Goal: Transaction & Acquisition: Purchase product/service

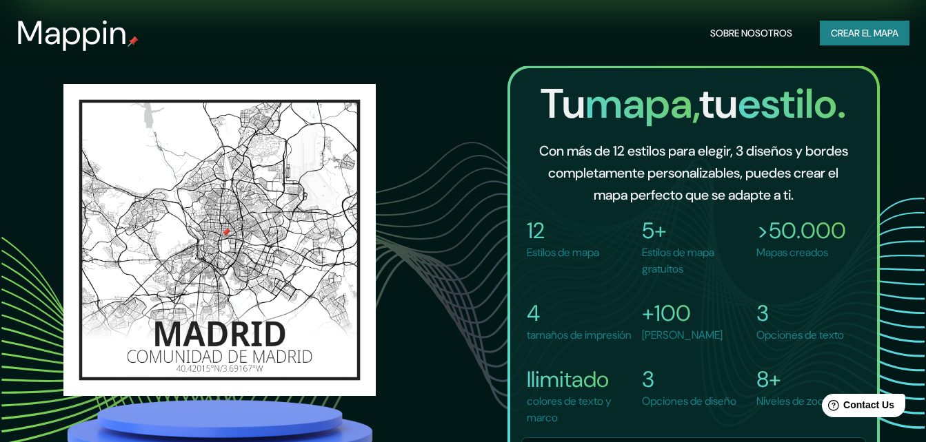
scroll to position [630, 0]
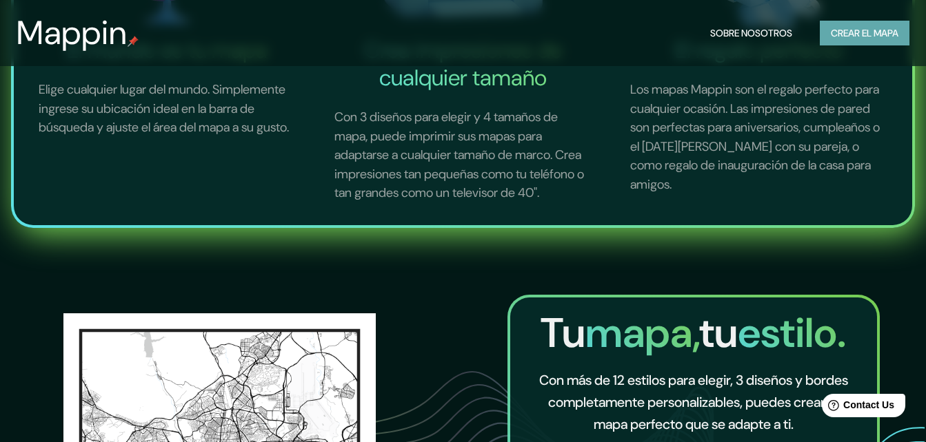
click at [846, 34] on font "Crear el mapa" at bounding box center [864, 33] width 68 height 17
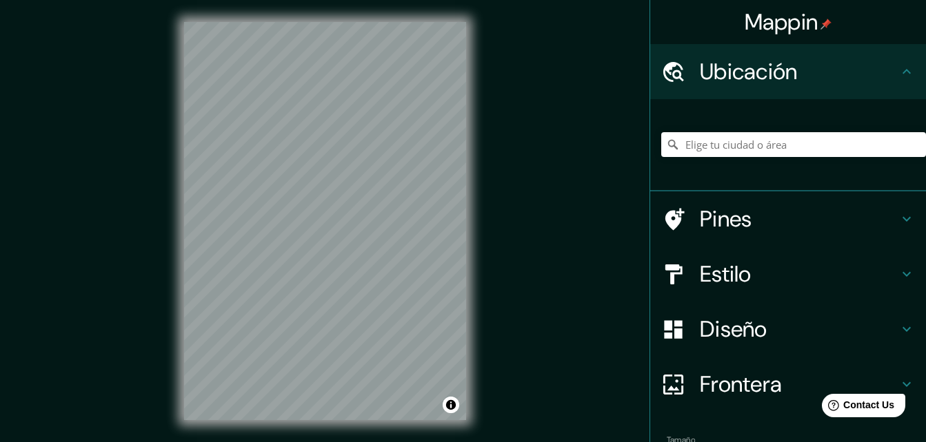
click at [898, 219] on icon at bounding box center [906, 219] width 17 height 17
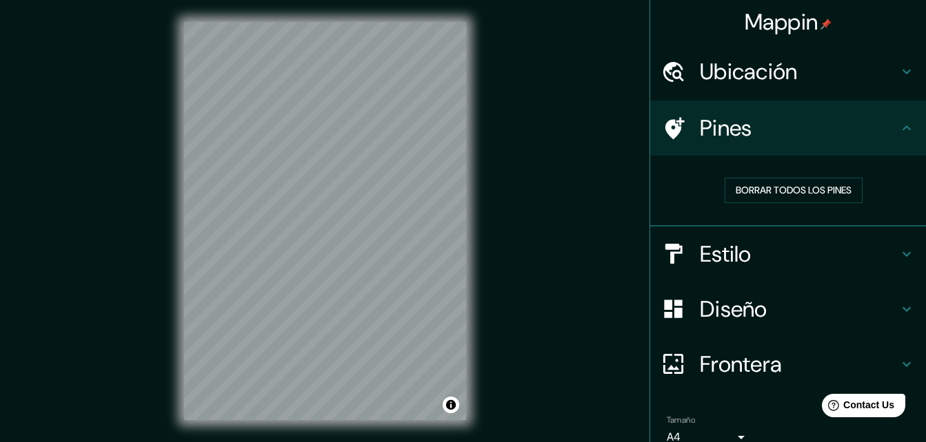
click at [898, 261] on icon at bounding box center [906, 254] width 17 height 17
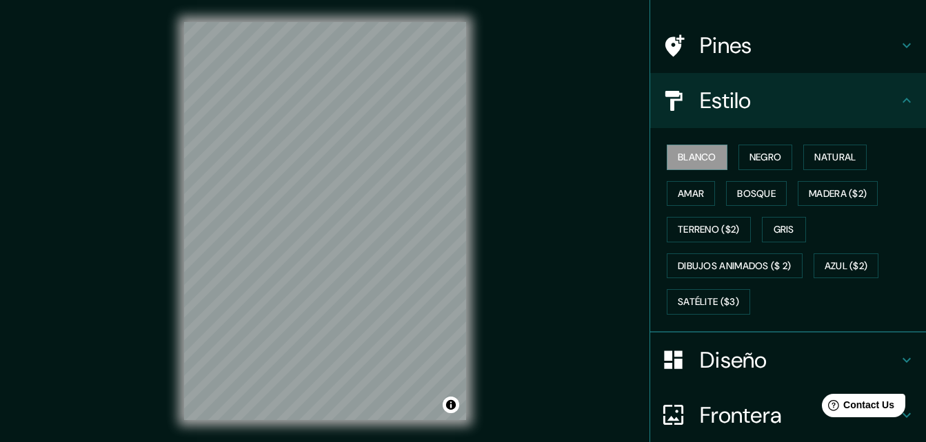
scroll to position [115, 0]
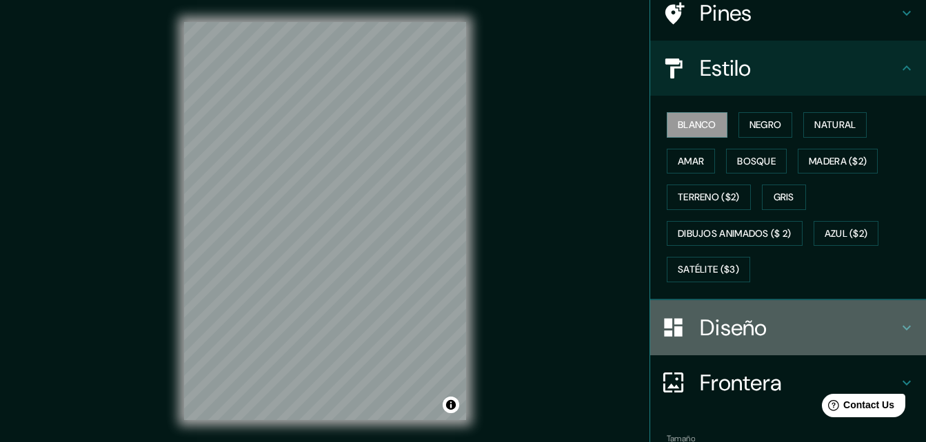
click at [770, 318] on h4 "Diseño" at bounding box center [799, 328] width 198 height 28
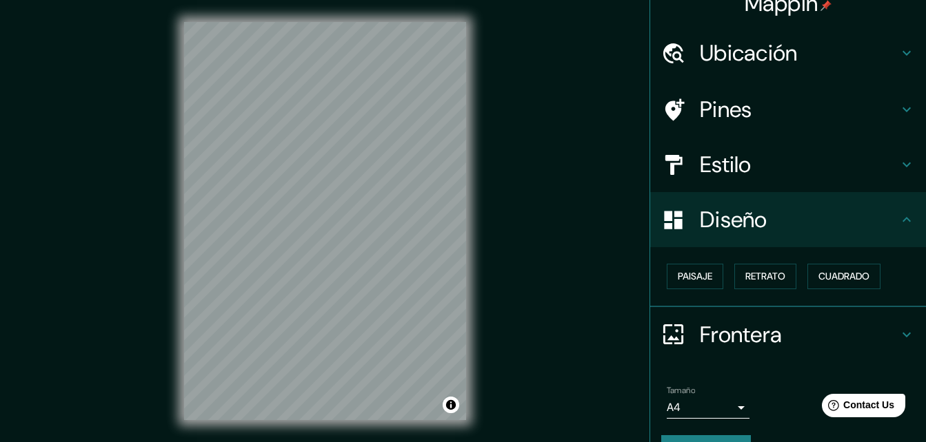
scroll to position [0, 0]
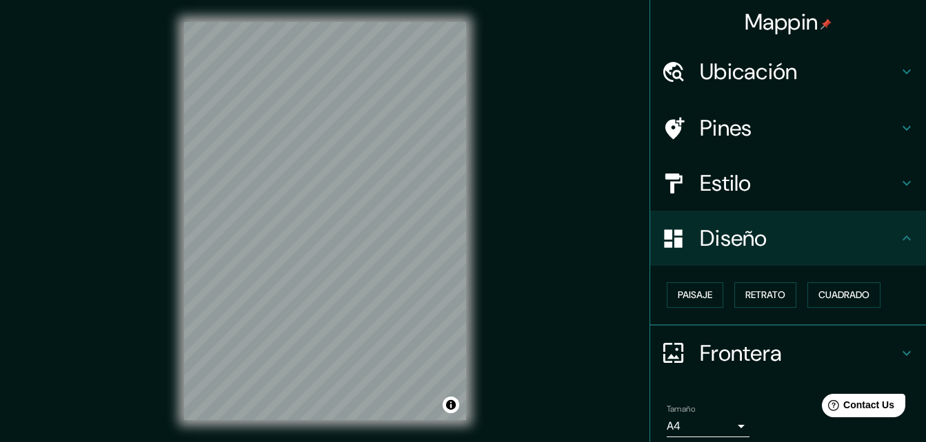
click at [726, 192] on h4 "Estilo" at bounding box center [799, 184] width 198 height 28
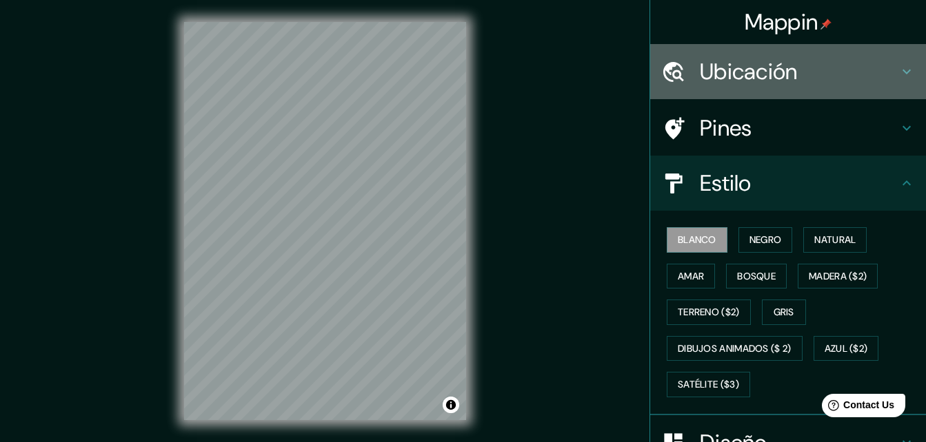
click at [711, 75] on h4 "Ubicación" at bounding box center [799, 72] width 198 height 28
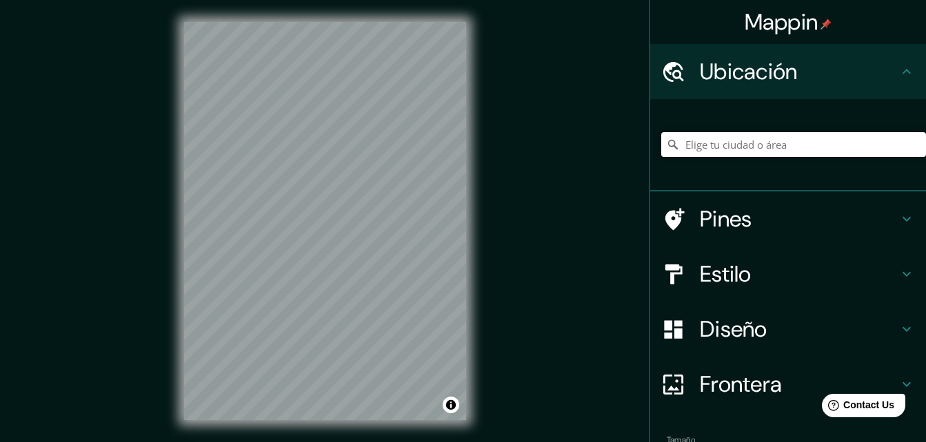
click at [746, 155] on input "Elige tu ciudad o área" at bounding box center [793, 144] width 265 height 25
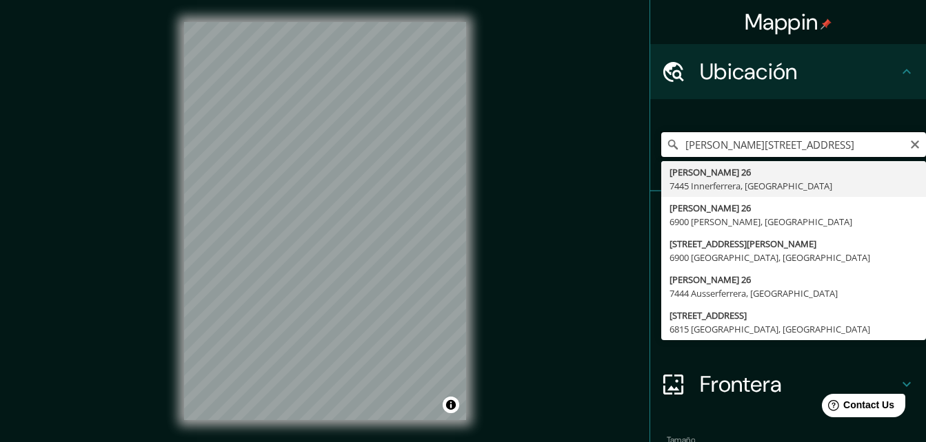
click at [853, 145] on input "[PERSON_NAME][STREET_ADDRESS]" at bounding box center [793, 144] width 265 height 25
drag, startPoint x: 820, startPoint y: 157, endPoint x: 599, endPoint y: 176, distance: 222.0
click at [599, 176] on div "Mappin Ubicación [PERSON_NAME] 26, 7445 [GEOGRAPHIC_DATA], [GEOGRAPHIC_DATA][PE…" at bounding box center [463, 232] width 926 height 465
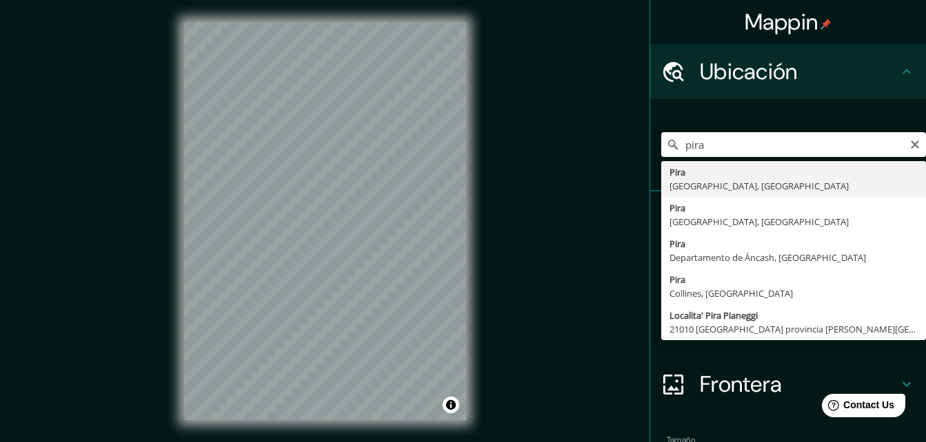
click at [685, 149] on input "pira" at bounding box center [793, 144] width 265 height 25
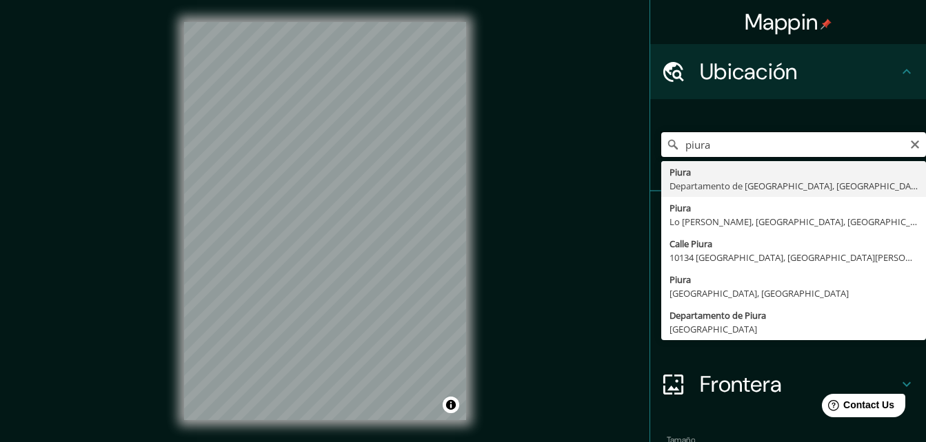
click at [715, 135] on input "piura" at bounding box center [793, 144] width 265 height 25
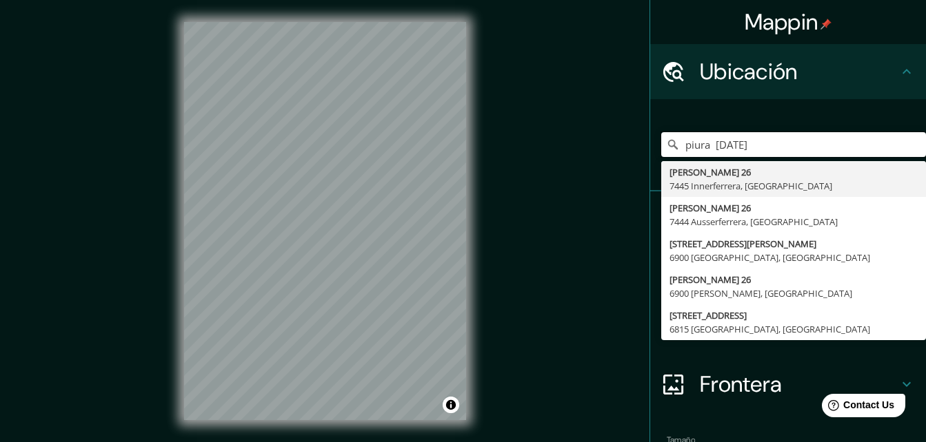
drag, startPoint x: 805, startPoint y: 143, endPoint x: 574, endPoint y: 154, distance: 231.1
click at [574, 154] on div "Mappin Ubicación piura [DATE] [PERSON_NAME] 26 7445 [GEOGRAPHIC_DATA], [GEOGRAP…" at bounding box center [463, 232] width 926 height 465
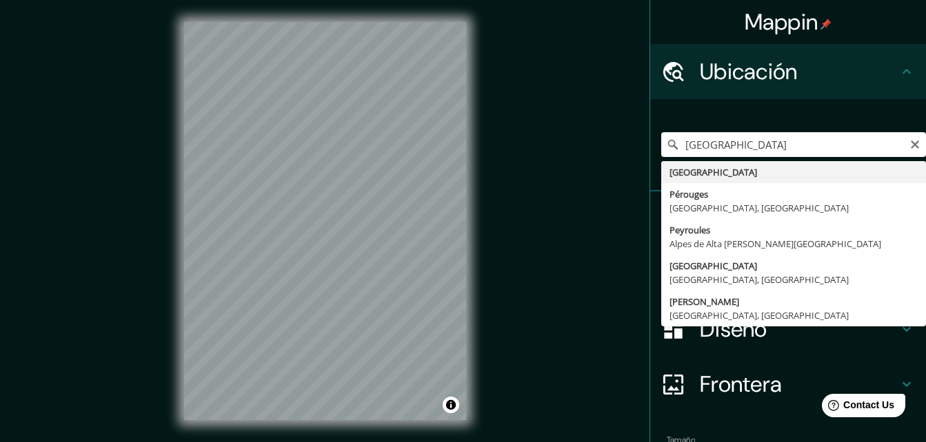
type input "[GEOGRAPHIC_DATA]"
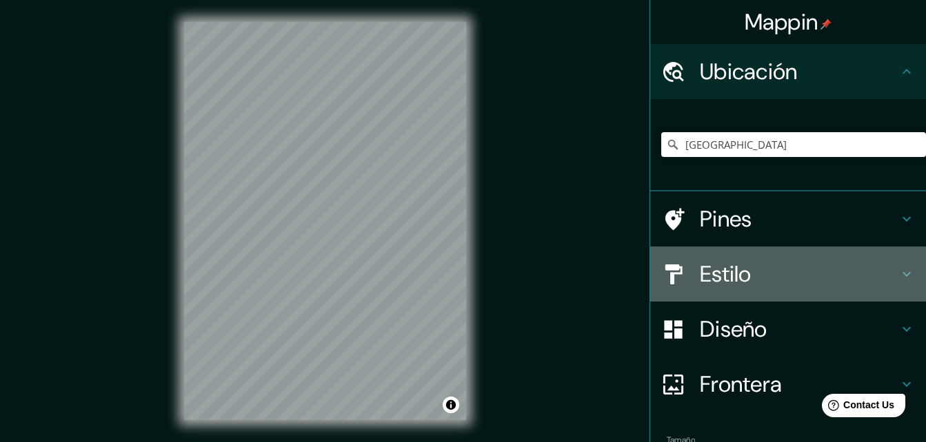
click at [762, 274] on h4 "Estilo" at bounding box center [799, 275] width 198 height 28
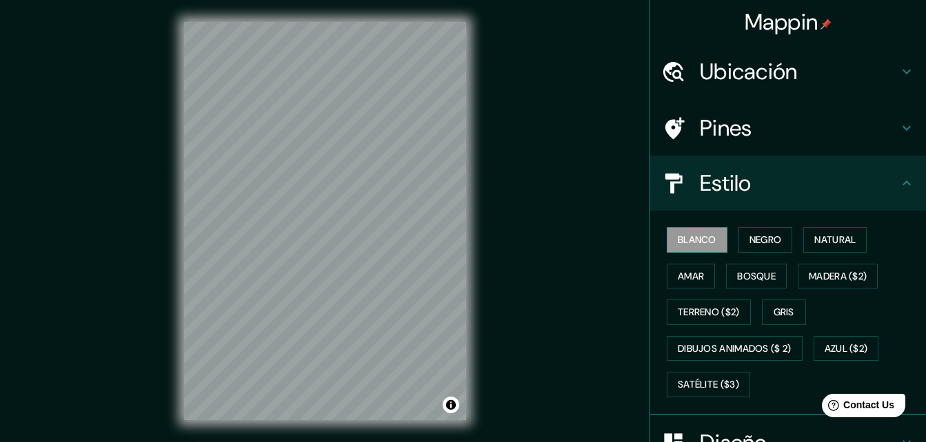
click at [766, 145] on div "Pines" at bounding box center [788, 128] width 276 height 55
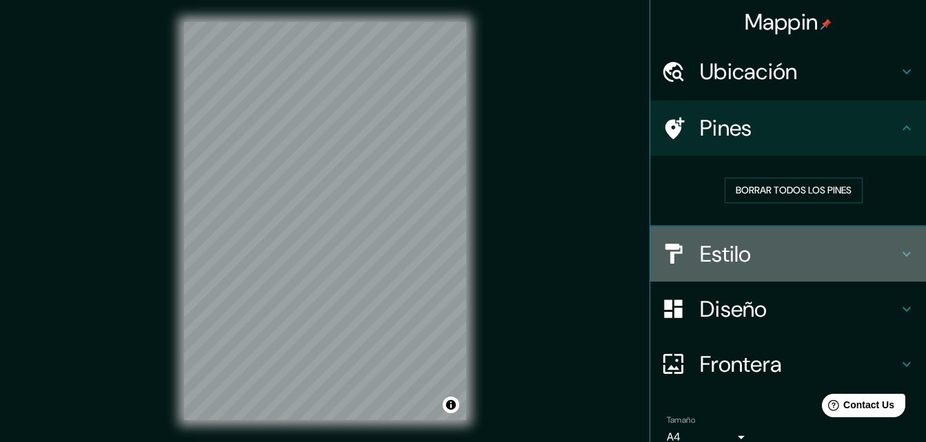
click at [708, 260] on h4 "Estilo" at bounding box center [799, 255] width 198 height 28
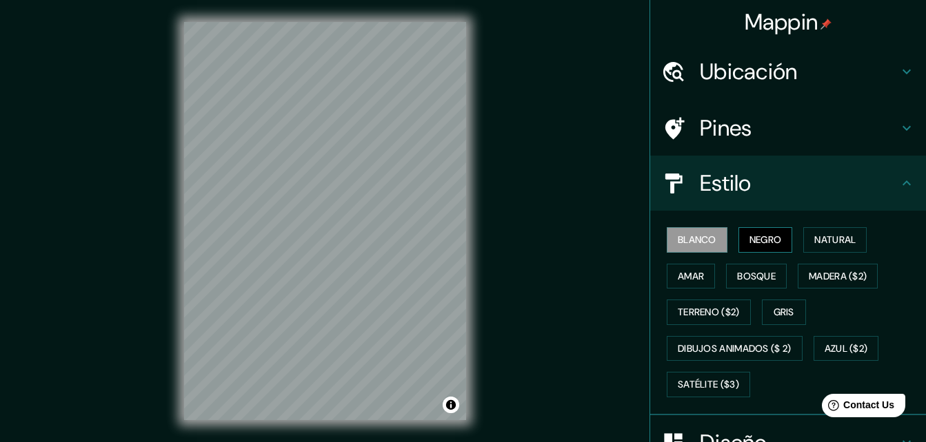
click at [749, 236] on font "Negro" at bounding box center [765, 240] width 32 height 17
click at [834, 247] on font "Natural" at bounding box center [834, 240] width 41 height 17
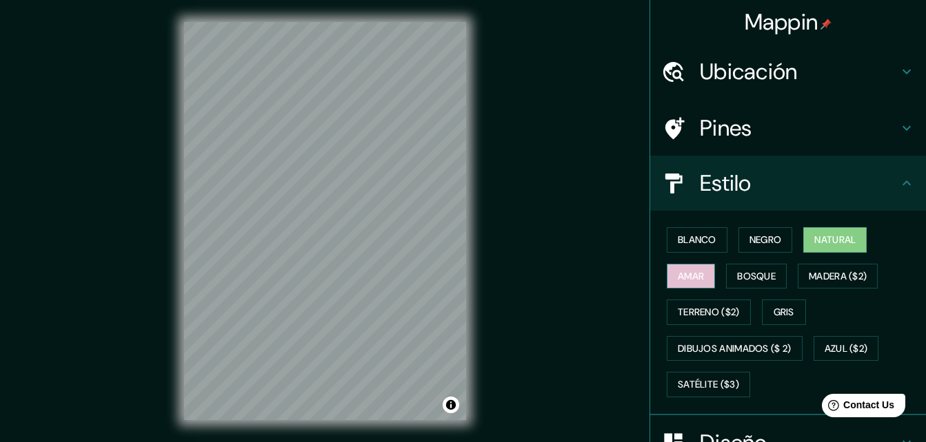
click at [690, 270] on font "Amar" at bounding box center [690, 276] width 26 height 17
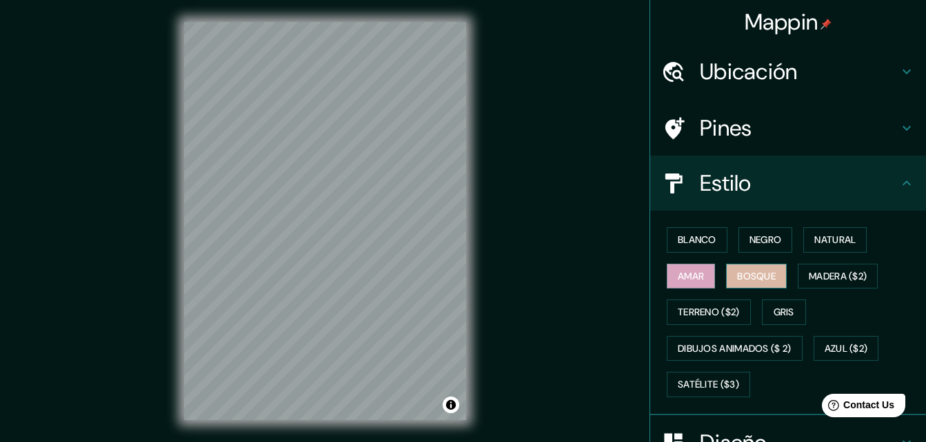
click at [737, 275] on font "Bosque" at bounding box center [756, 276] width 39 height 17
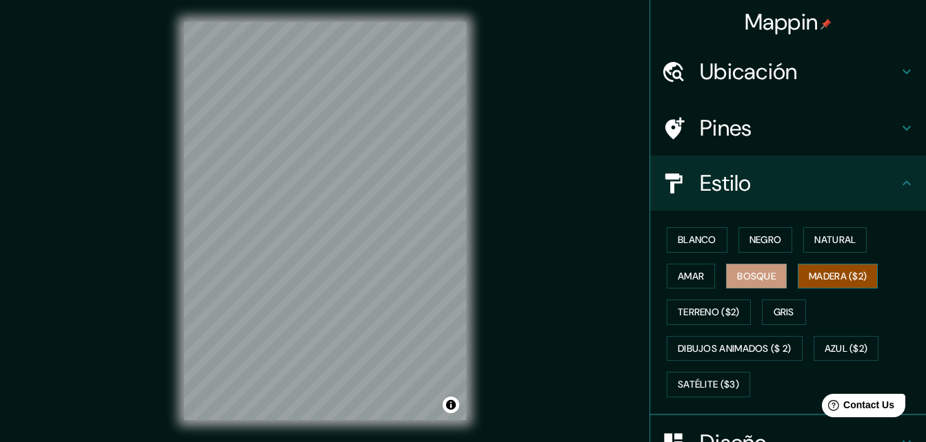
click at [828, 274] on font "Madera ($2)" at bounding box center [837, 276] width 58 height 17
click at [708, 320] on font "Terreno ($2)" at bounding box center [708, 312] width 62 height 17
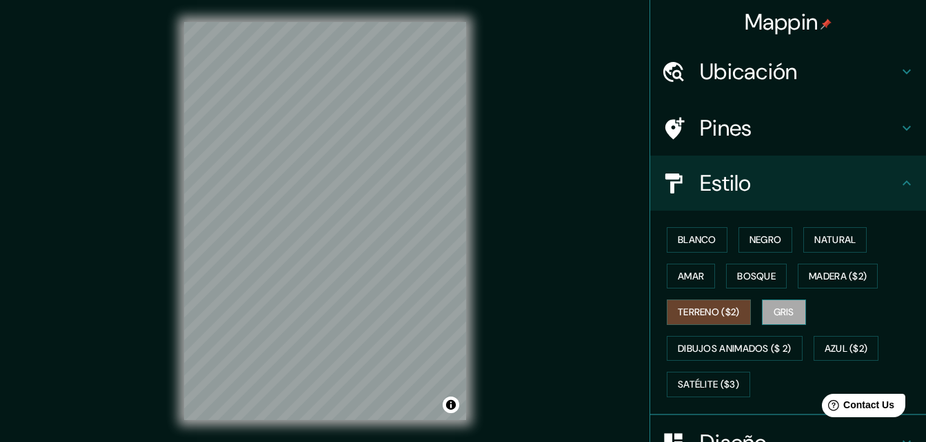
click at [773, 314] on font "Gris" at bounding box center [783, 312] width 21 height 17
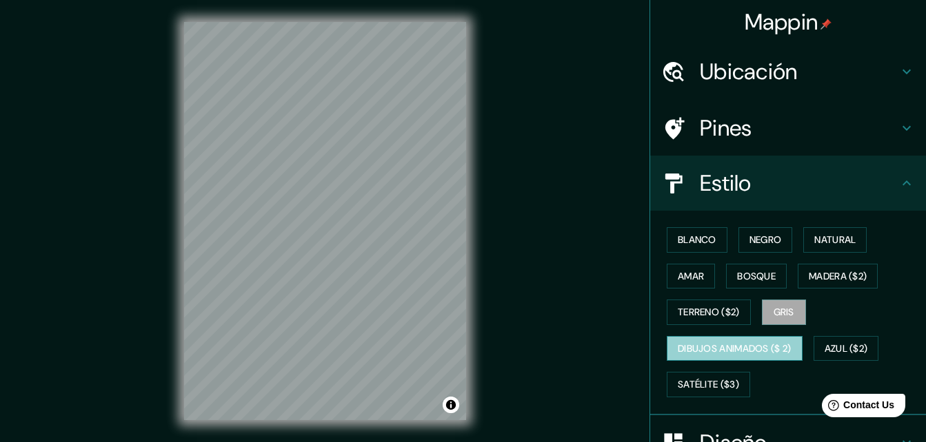
click at [766, 345] on font "Dibujos animados ($ 2)" at bounding box center [734, 348] width 114 height 17
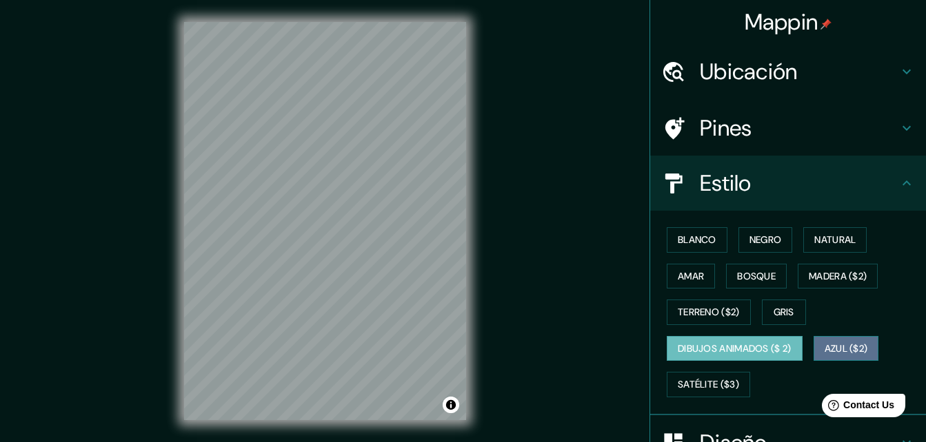
click at [835, 348] on font "Azul ($2)" at bounding box center [845, 348] width 43 height 17
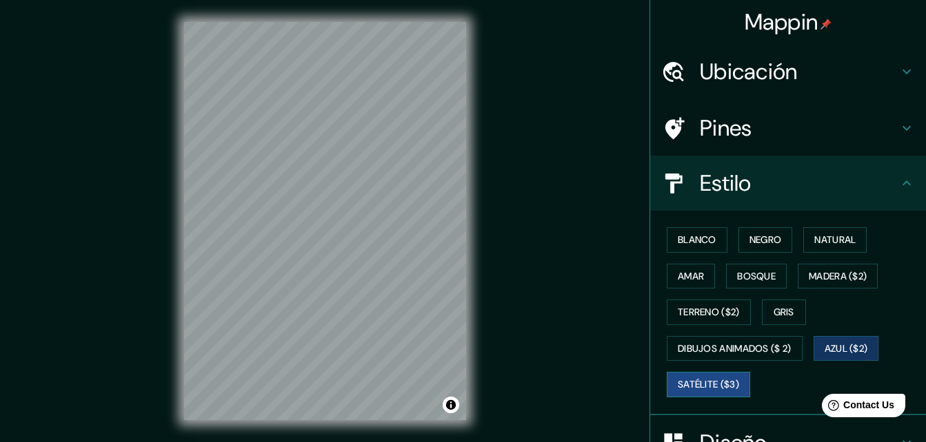
click at [702, 374] on button "Satélite ($3)" at bounding box center [707, 384] width 83 height 25
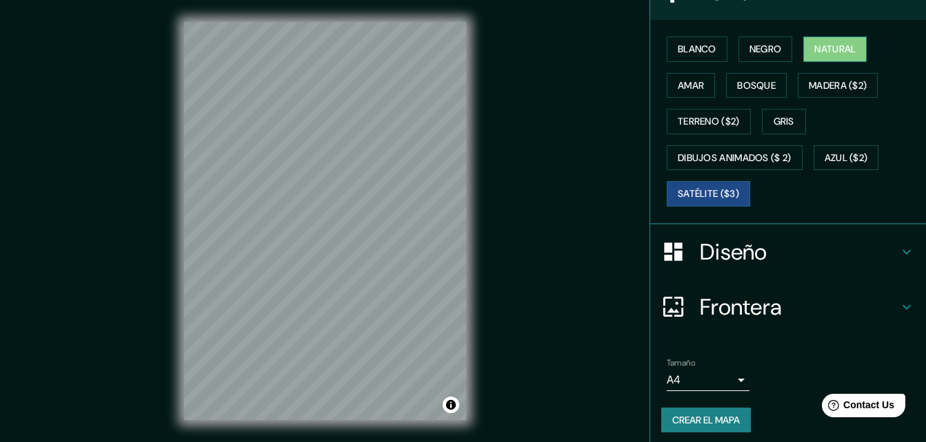
scroll to position [198, 0]
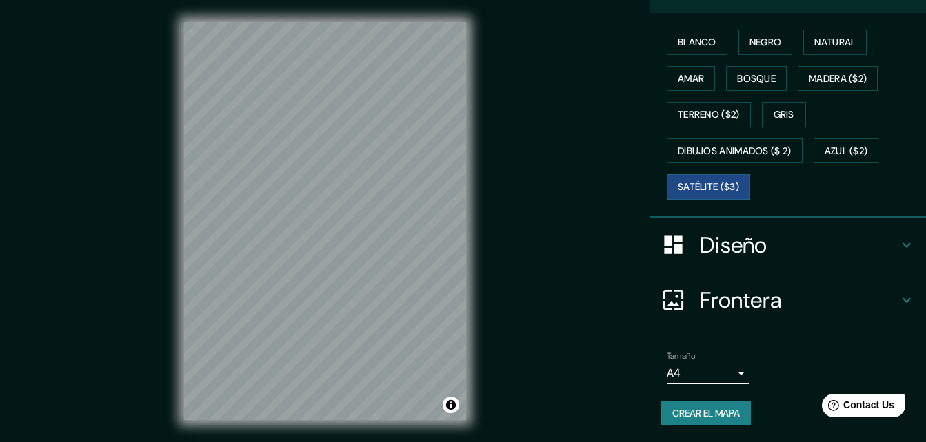
click at [735, 252] on h4 "Diseño" at bounding box center [799, 246] width 198 height 28
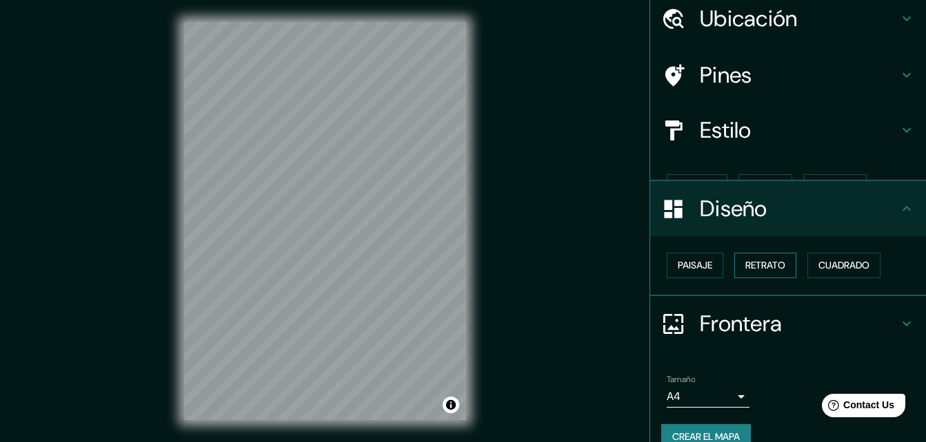
scroll to position [53, 0]
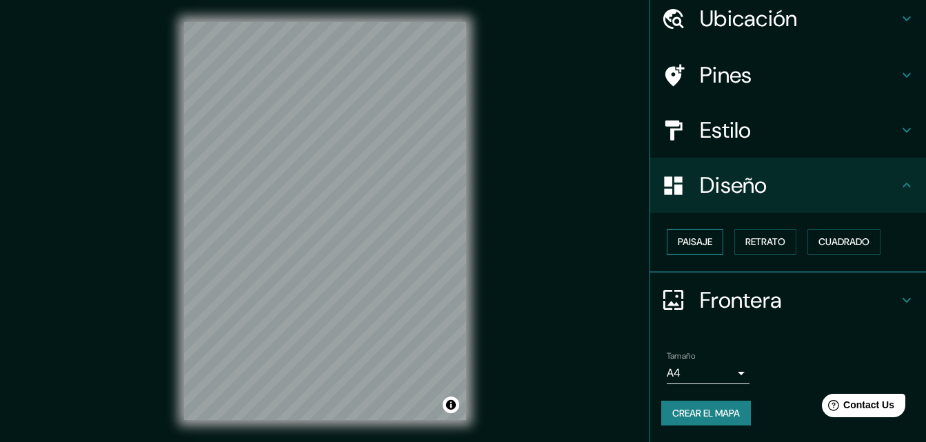
click at [696, 244] on font "Paisaje" at bounding box center [694, 242] width 34 height 17
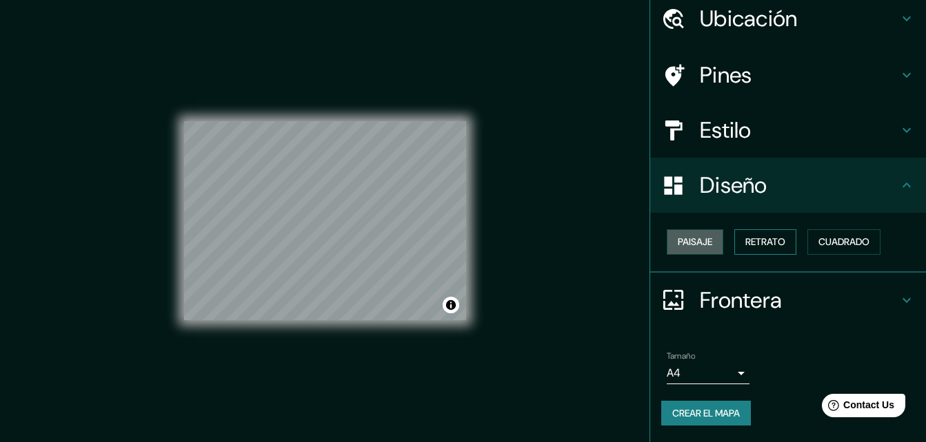
drag, startPoint x: 700, startPoint y: 240, endPoint x: 734, endPoint y: 236, distance: 34.0
click at [700, 241] on font "Paisaje" at bounding box center [694, 242] width 34 height 17
click at [748, 236] on font "Retrato" at bounding box center [765, 242] width 40 height 17
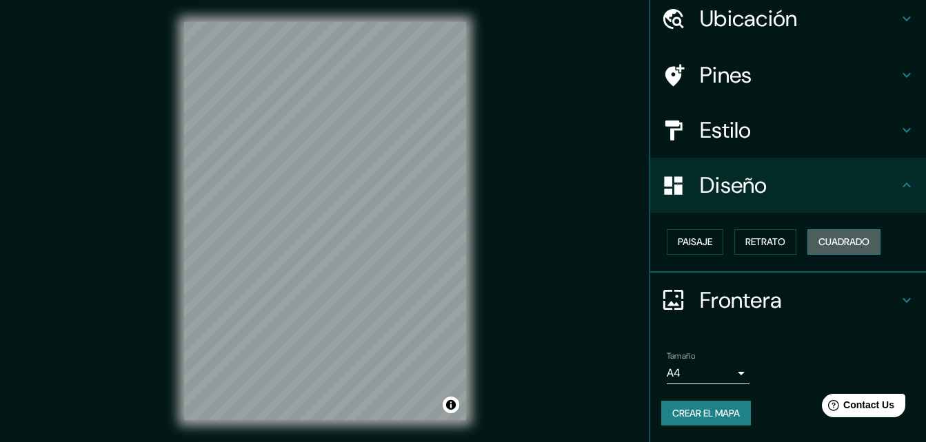
click at [818, 236] on font "Cuadrado" at bounding box center [843, 242] width 51 height 17
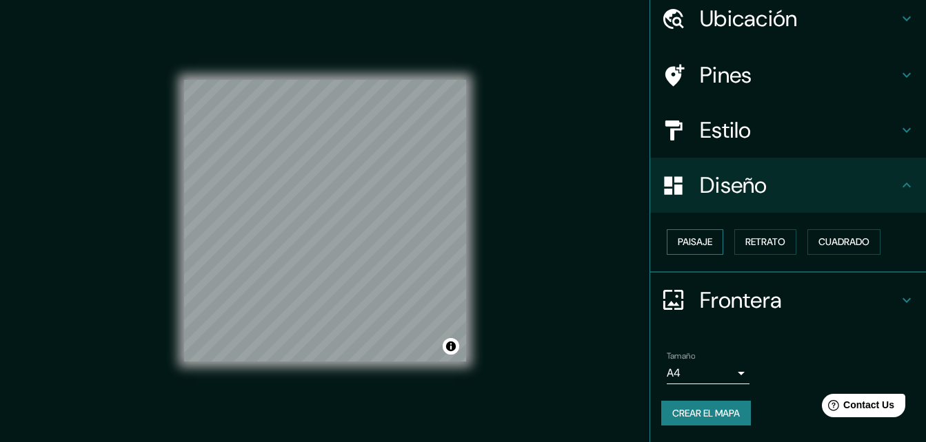
click at [693, 237] on font "Paisaje" at bounding box center [694, 242] width 34 height 17
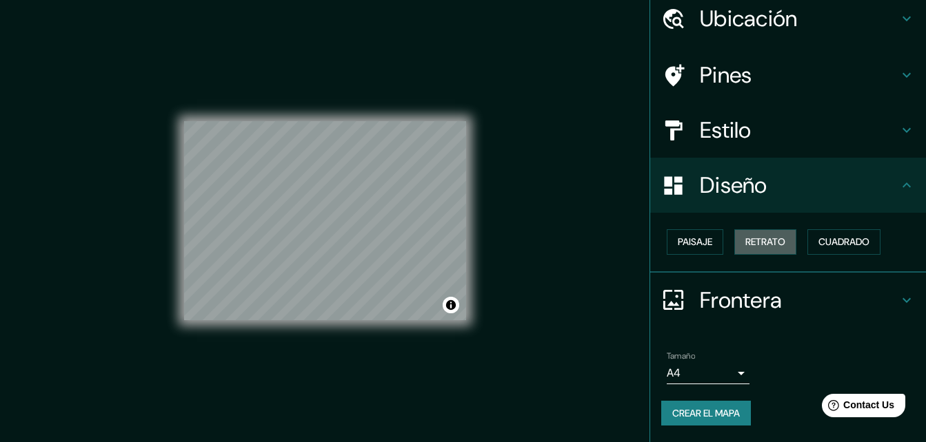
drag, startPoint x: 768, startPoint y: 240, endPoint x: 753, endPoint y: 269, distance: 33.0
click at [767, 241] on font "Retrato" at bounding box center [765, 242] width 40 height 17
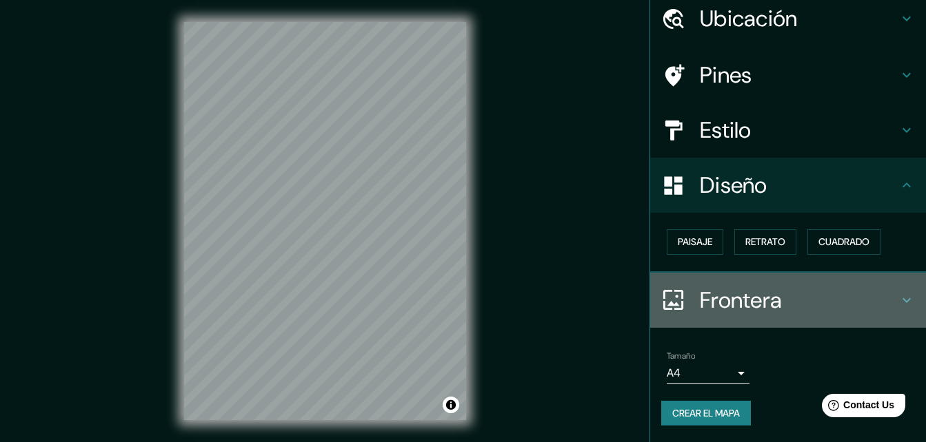
click at [741, 296] on h4 "Frontera" at bounding box center [799, 301] width 198 height 28
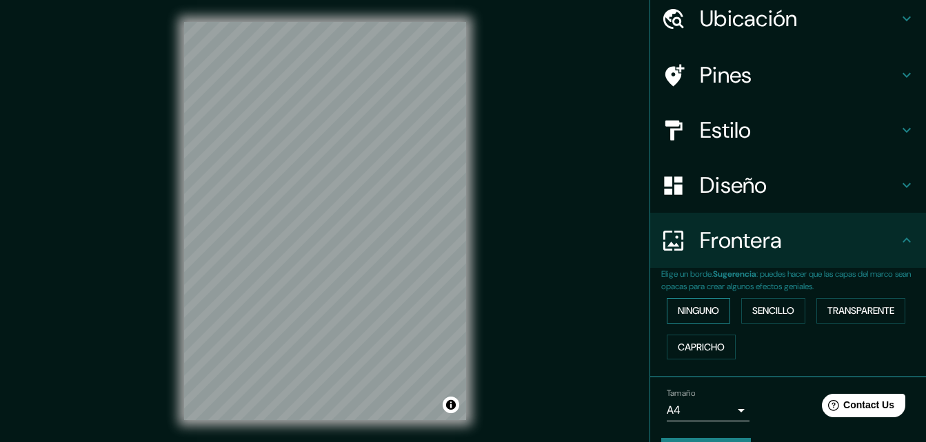
click at [697, 314] on font "Ninguno" at bounding box center [697, 311] width 41 height 17
click at [757, 312] on font "Sencillo" at bounding box center [773, 311] width 42 height 17
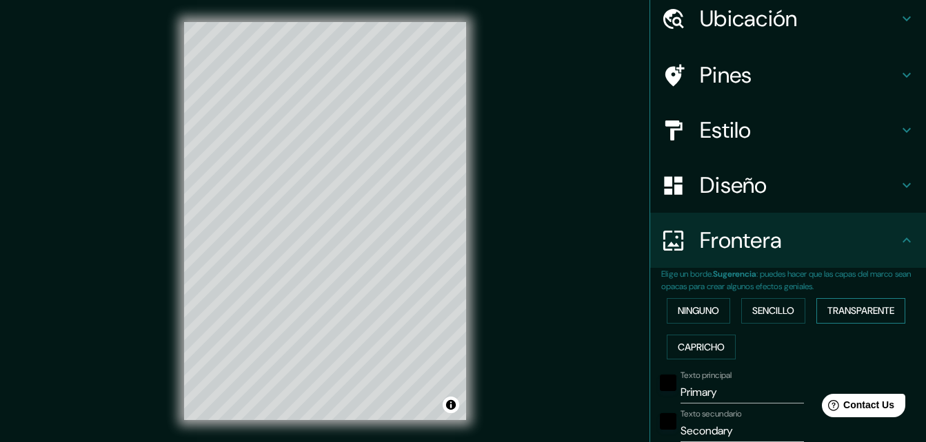
click at [819, 304] on button "Transparente" at bounding box center [860, 310] width 89 height 25
click at [686, 341] on font "Capricho" at bounding box center [700, 347] width 47 height 17
click at [694, 314] on font "Ninguno" at bounding box center [697, 311] width 41 height 17
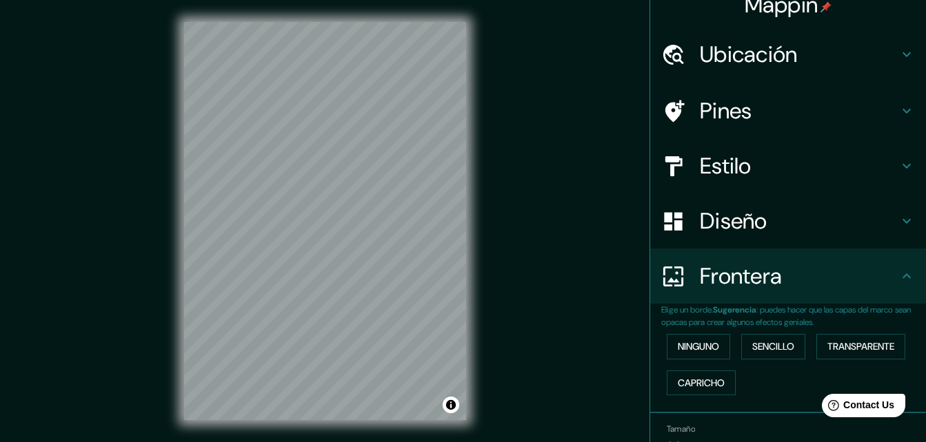
scroll to position [0, 0]
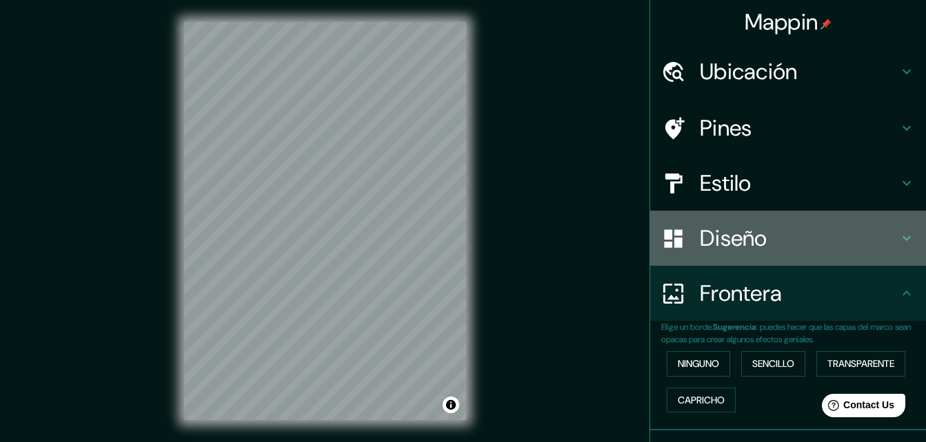
click at [739, 246] on h4 "Diseño" at bounding box center [799, 239] width 198 height 28
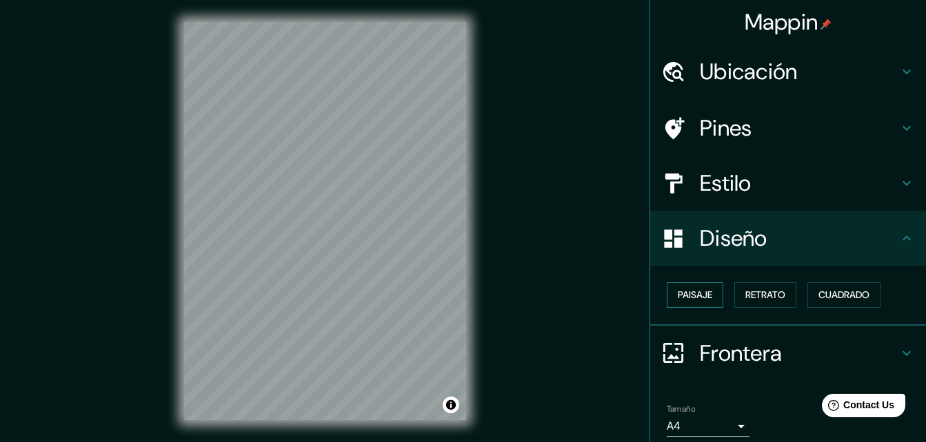
click at [698, 294] on font "Paisaje" at bounding box center [694, 295] width 34 height 17
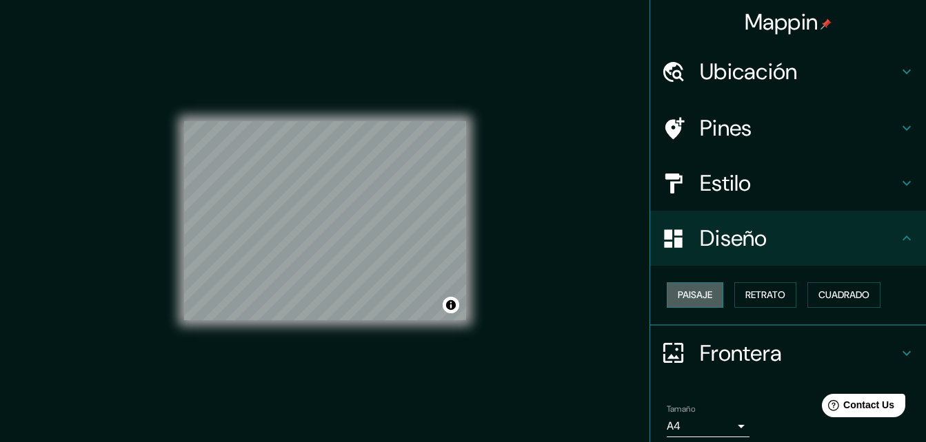
click at [698, 294] on font "Paisaje" at bounding box center [694, 295] width 34 height 17
click at [713, 287] on button "Paisaje" at bounding box center [694, 295] width 57 height 25
click at [751, 286] on button "Retrato" at bounding box center [765, 295] width 62 height 25
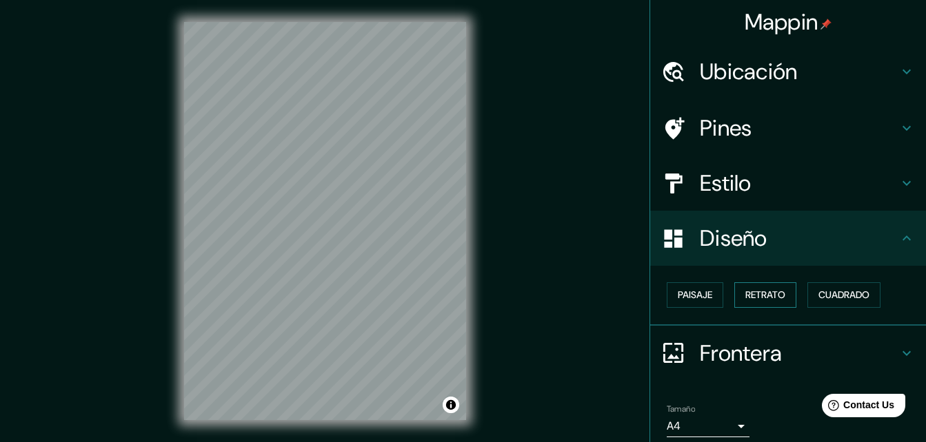
click at [751, 286] on button "Retrato" at bounding box center [765, 295] width 62 height 25
click at [807, 286] on button "Cuadrado" at bounding box center [843, 295] width 73 height 25
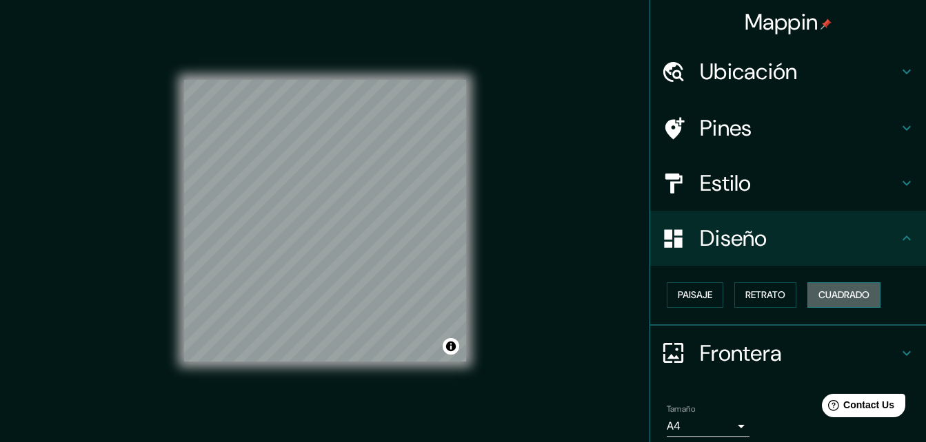
click at [810, 286] on button "Cuadrado" at bounding box center [843, 295] width 73 height 25
click at [771, 289] on font "Retrato" at bounding box center [765, 295] width 40 height 17
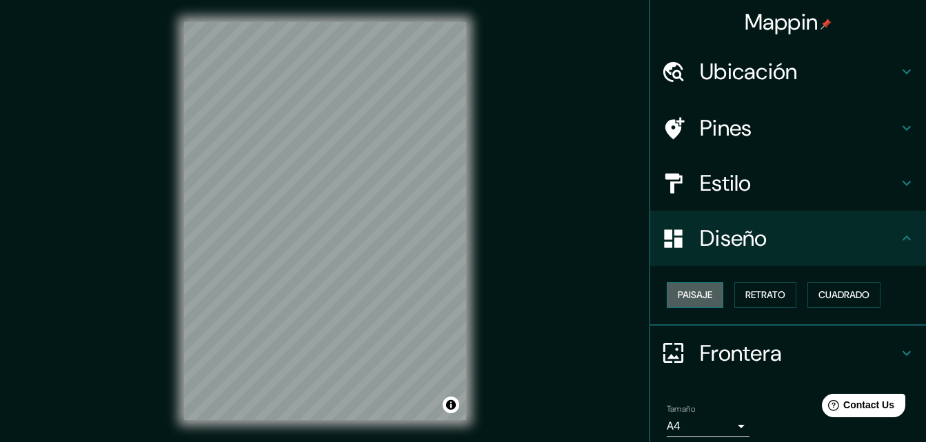
click at [698, 293] on font "Paisaje" at bounding box center [694, 295] width 34 height 17
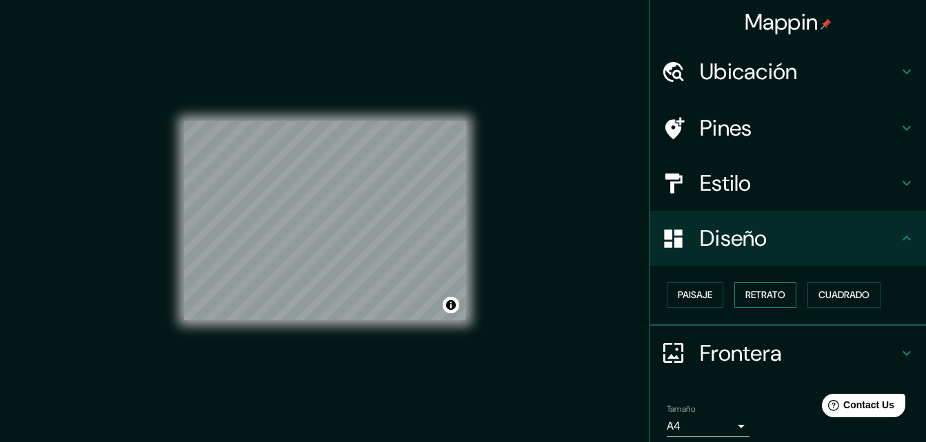
click at [764, 294] on font "Retrato" at bounding box center [765, 295] width 40 height 17
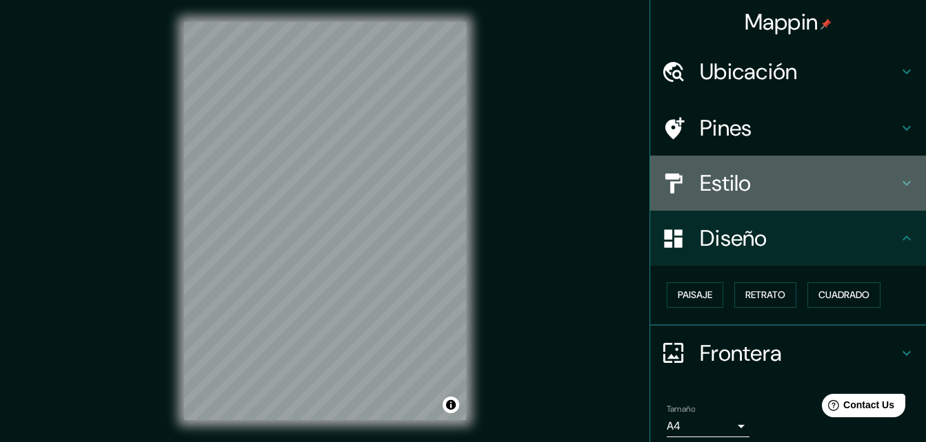
click at [746, 180] on h4 "Estilo" at bounding box center [799, 184] width 198 height 28
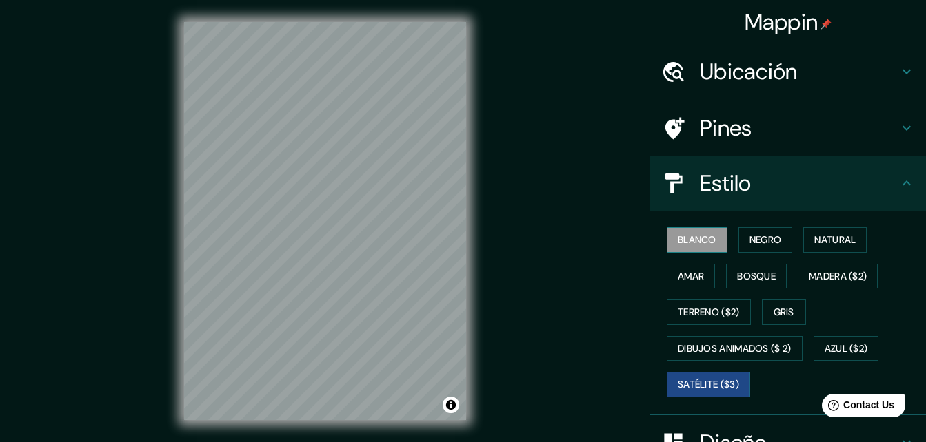
click at [697, 238] on font "Blanco" at bounding box center [696, 240] width 39 height 17
click at [742, 138] on h4 "Pines" at bounding box center [799, 128] width 198 height 28
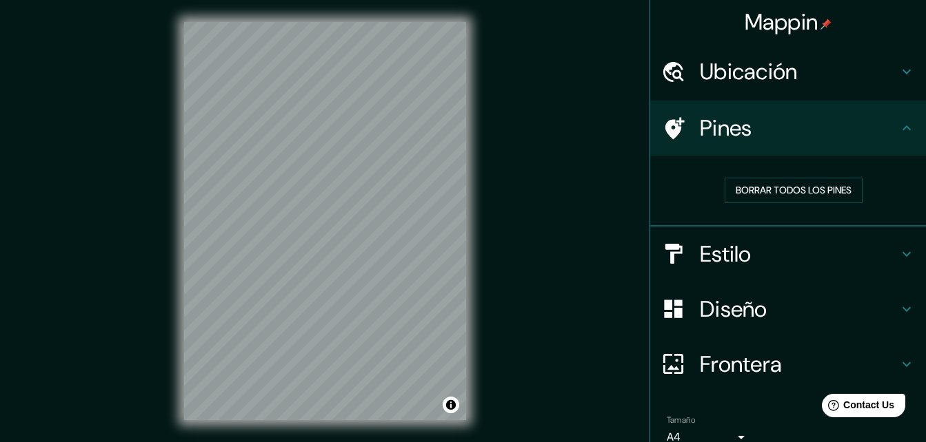
click at [788, 75] on h4 "Ubicación" at bounding box center [799, 72] width 198 height 28
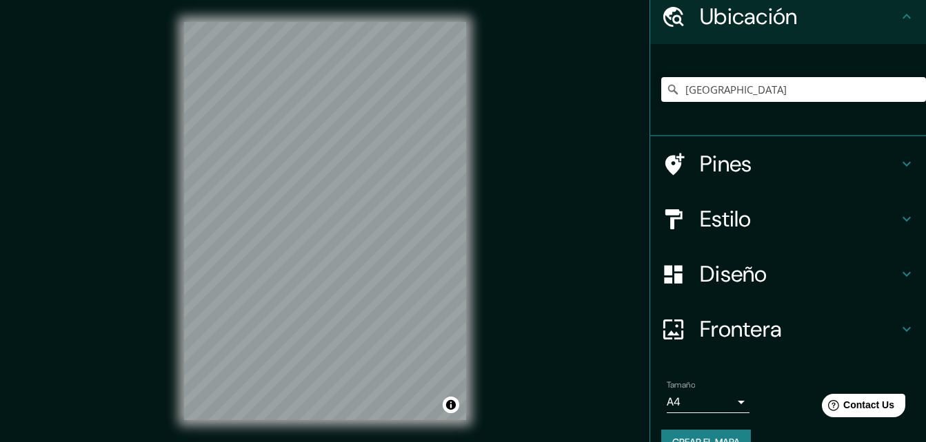
scroll to position [85, 0]
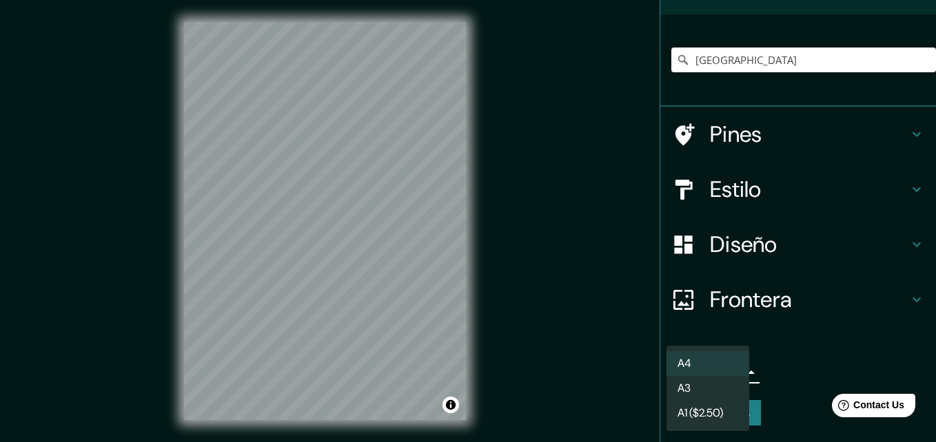
click at [731, 373] on body "Mappin Ubicación [GEOGRAPHIC_DATA] Pines Estilo Diseño Frontera Elige un borde.…" at bounding box center [468, 221] width 936 height 442
click at [775, 352] on div at bounding box center [468, 221] width 936 height 442
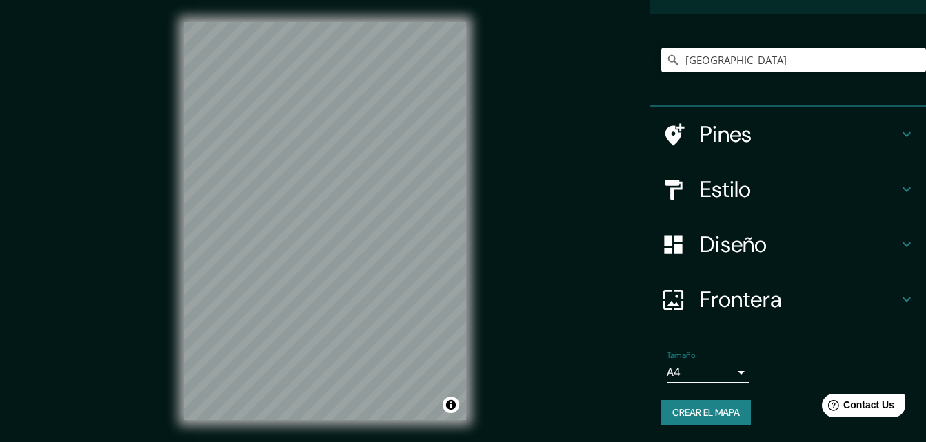
click at [770, 247] on h4 "Diseño" at bounding box center [799, 245] width 198 height 28
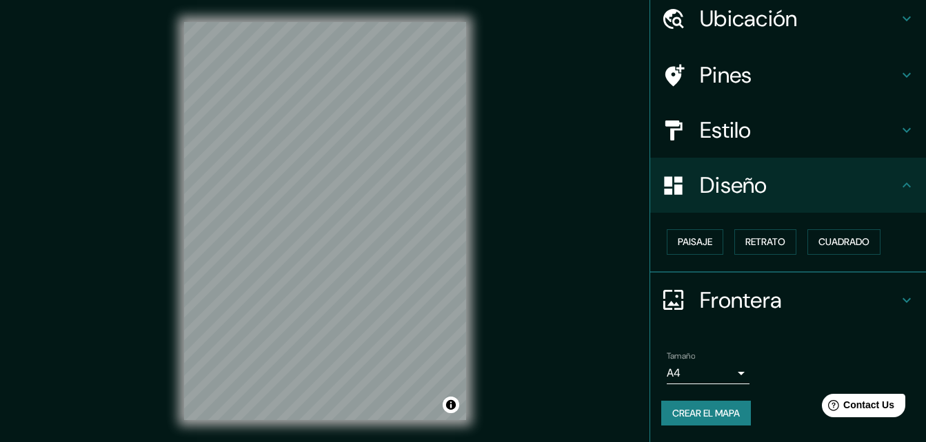
scroll to position [53, 0]
click at [762, 140] on h4 "Estilo" at bounding box center [799, 130] width 198 height 28
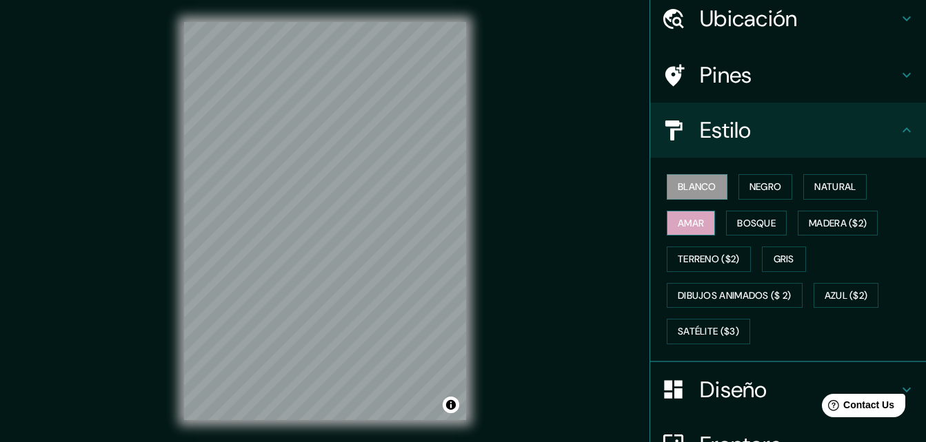
click at [688, 221] on font "Amar" at bounding box center [690, 223] width 26 height 17
click at [743, 221] on font "Bosque" at bounding box center [756, 223] width 39 height 17
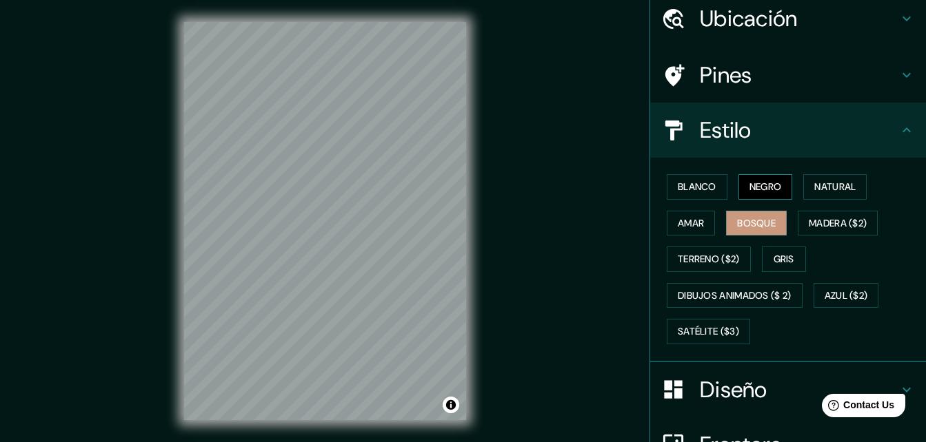
click at [762, 192] on font "Negro" at bounding box center [765, 186] width 32 height 17
click at [814, 194] on font "Natural" at bounding box center [834, 186] width 41 height 17
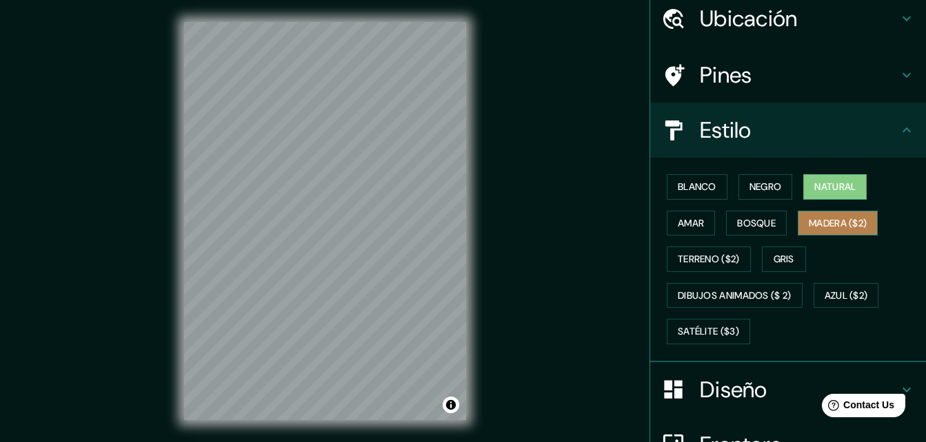
click at [817, 217] on font "Madera ($2)" at bounding box center [837, 223] width 58 height 17
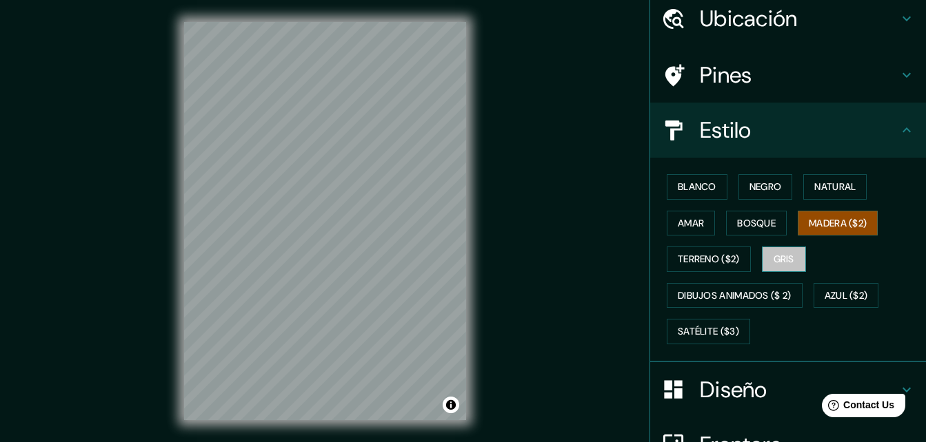
click at [773, 254] on font "Gris" at bounding box center [783, 259] width 21 height 17
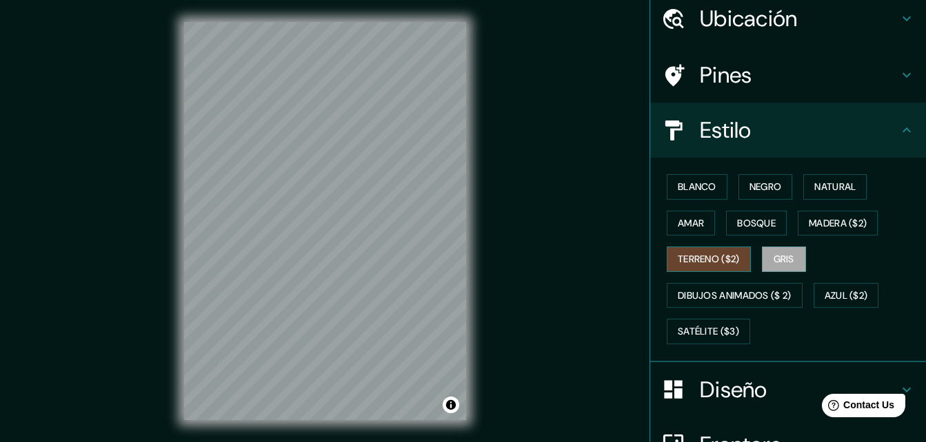
click at [713, 263] on font "Terreno ($2)" at bounding box center [708, 259] width 62 height 17
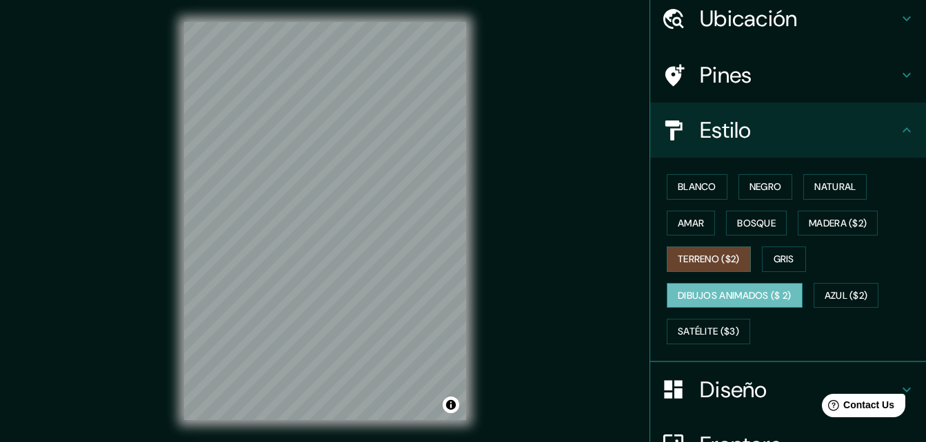
click at [728, 300] on font "Dibujos animados ($ 2)" at bounding box center [734, 295] width 114 height 17
click at [510, 198] on div "Mappin Ubicación Perú Pines Estilo Blanco Negro Natural [PERSON_NAME] ($2) Terr…" at bounding box center [463, 232] width 926 height 465
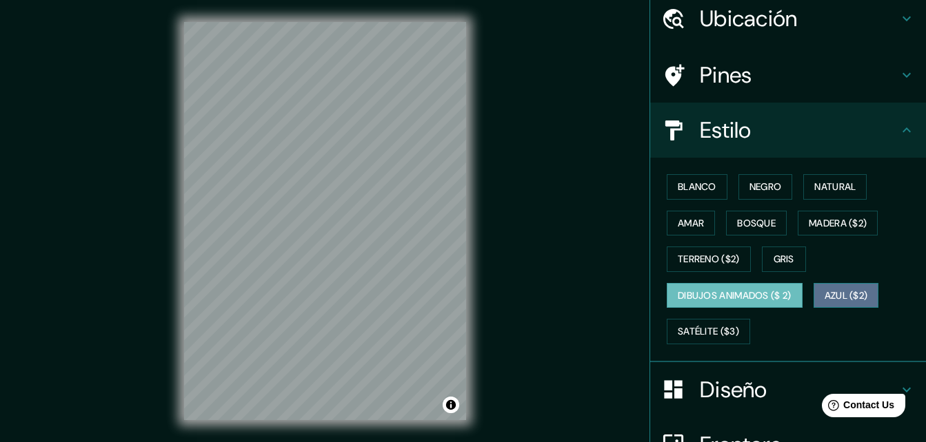
click at [827, 285] on button "Azul ($2)" at bounding box center [845, 295] width 65 height 25
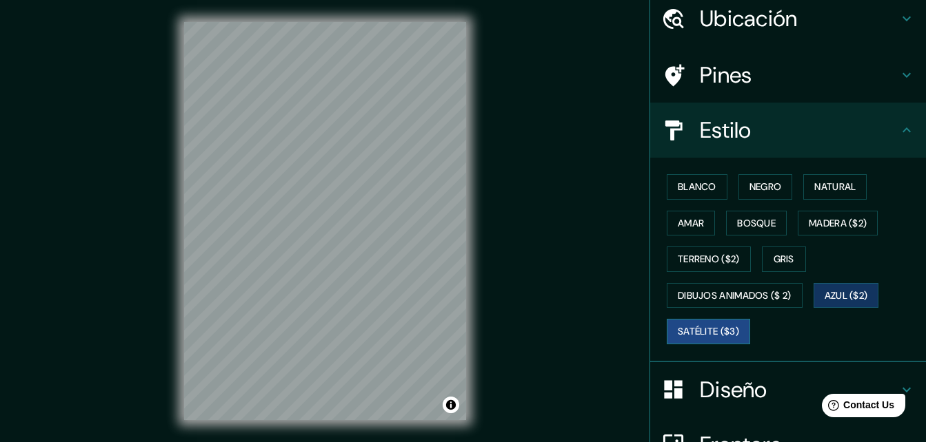
click at [713, 321] on button "Satélite ($3)" at bounding box center [707, 331] width 83 height 25
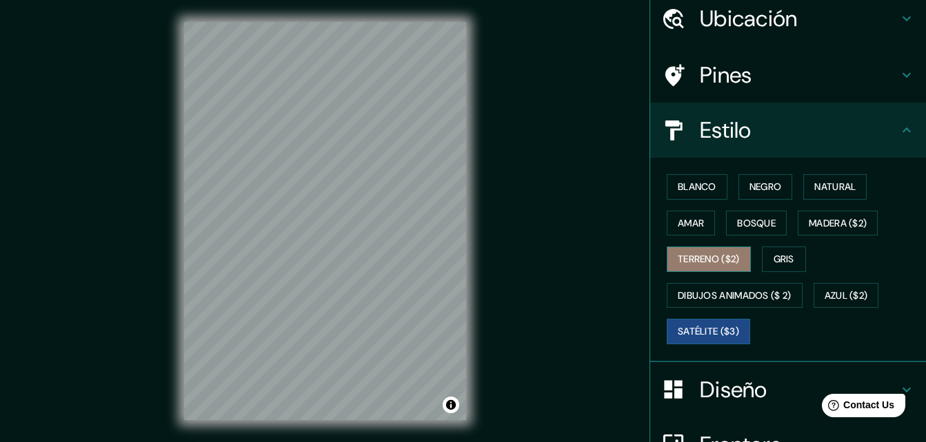
click at [713, 264] on font "Terreno ($2)" at bounding box center [708, 259] width 62 height 17
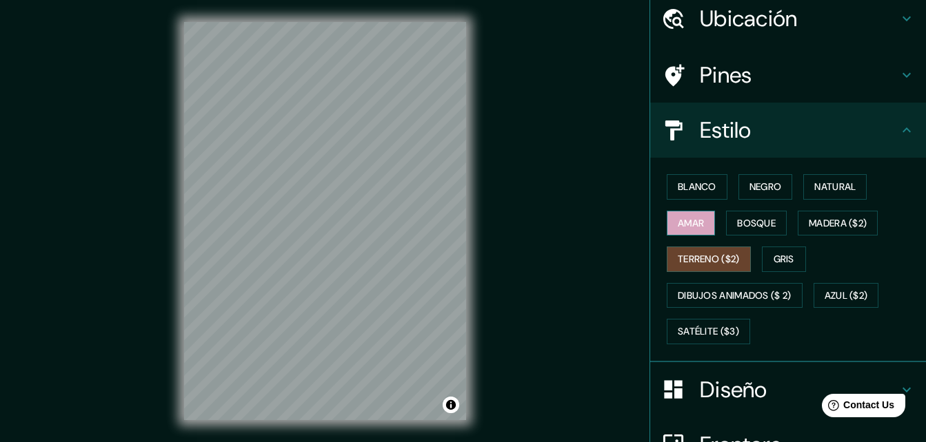
click at [682, 219] on font "Amar" at bounding box center [690, 223] width 26 height 17
click at [740, 217] on font "Bosque" at bounding box center [756, 223] width 39 height 17
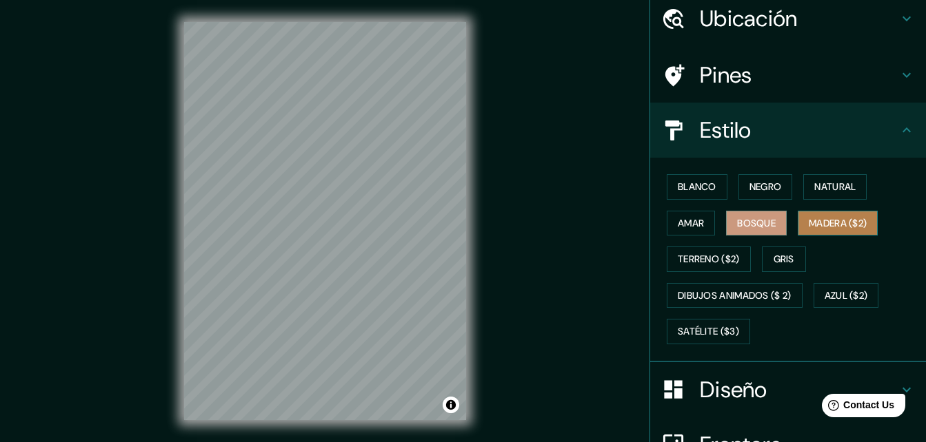
click at [808, 227] on font "Madera ($2)" at bounding box center [837, 223] width 58 height 17
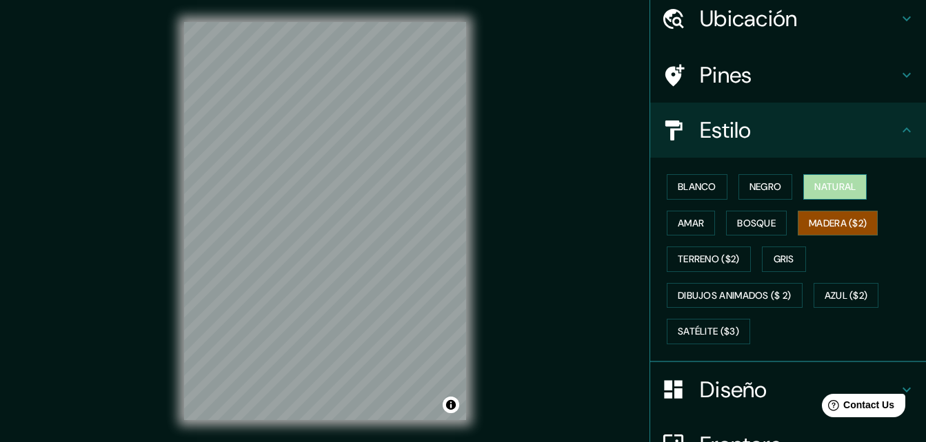
click at [830, 177] on button "Natural" at bounding box center [834, 186] width 63 height 25
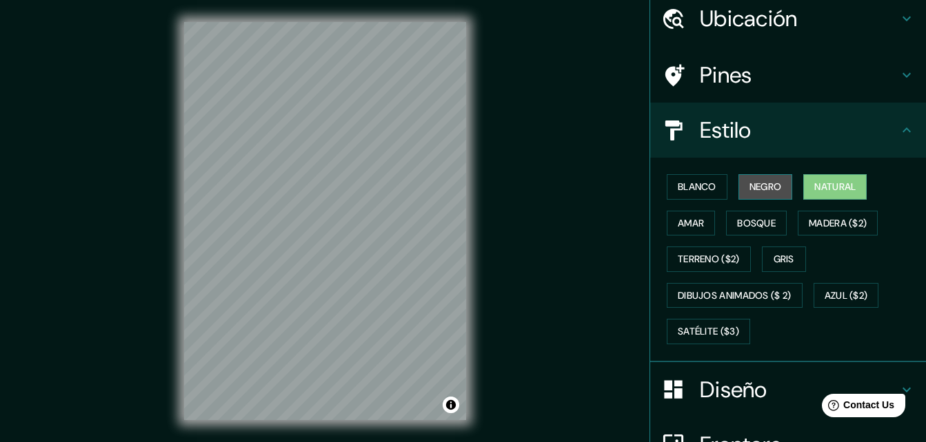
click at [755, 192] on font "Negro" at bounding box center [765, 186] width 32 height 17
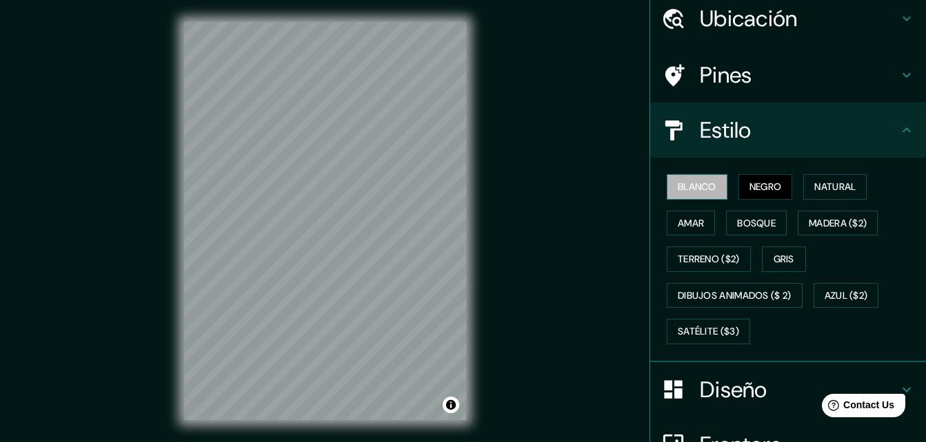
click at [703, 180] on font "Blanco" at bounding box center [696, 186] width 39 height 17
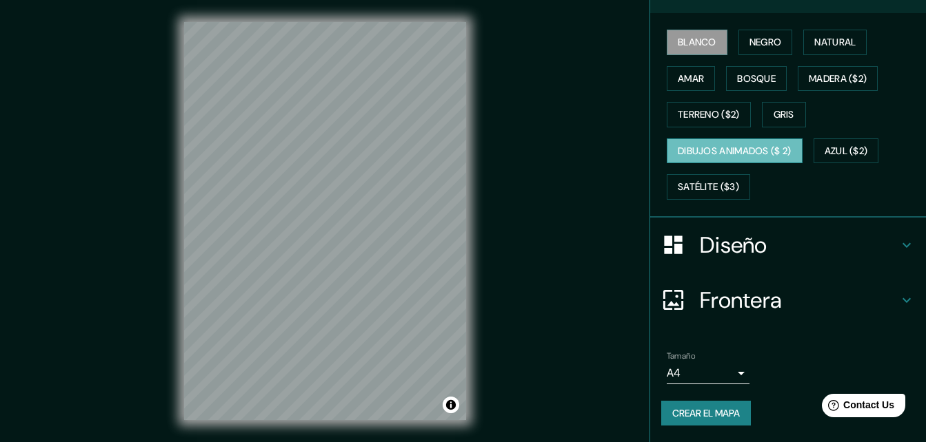
scroll to position [0, 0]
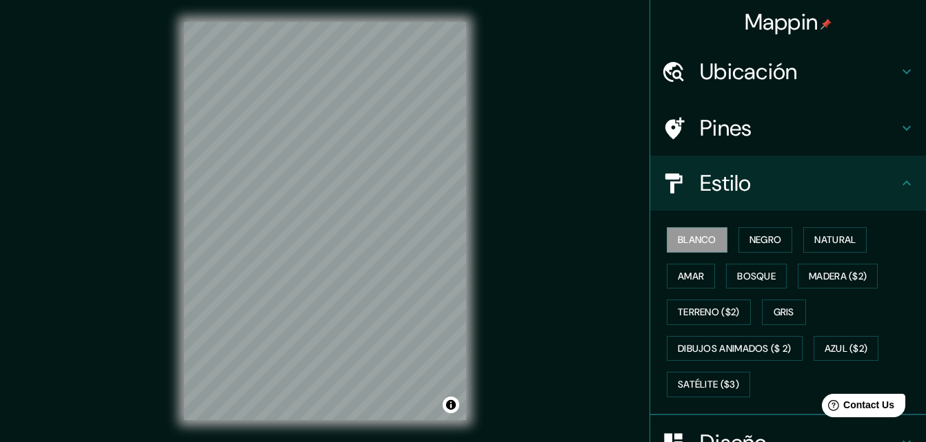
click at [807, 19] on font "Mappin" at bounding box center [781, 22] width 74 height 29
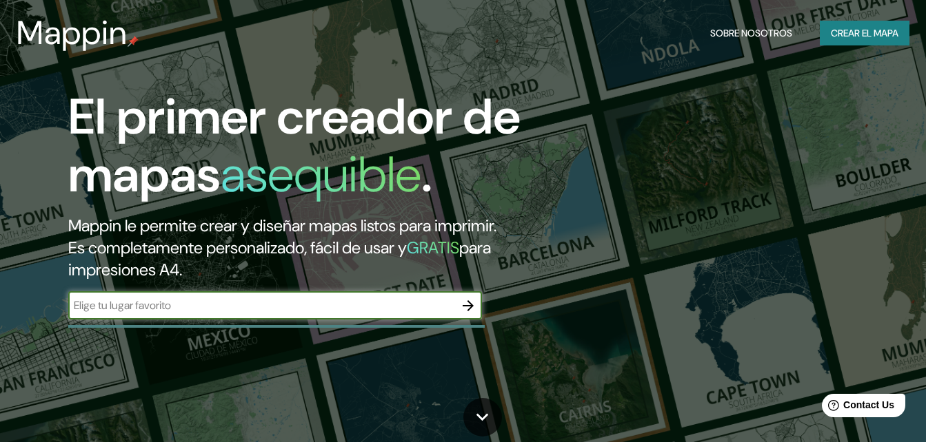
click at [293, 311] on input "text" at bounding box center [261, 306] width 386 height 16
type input "piura"
click at [469, 305] on icon "button" at bounding box center [467, 305] width 11 height 11
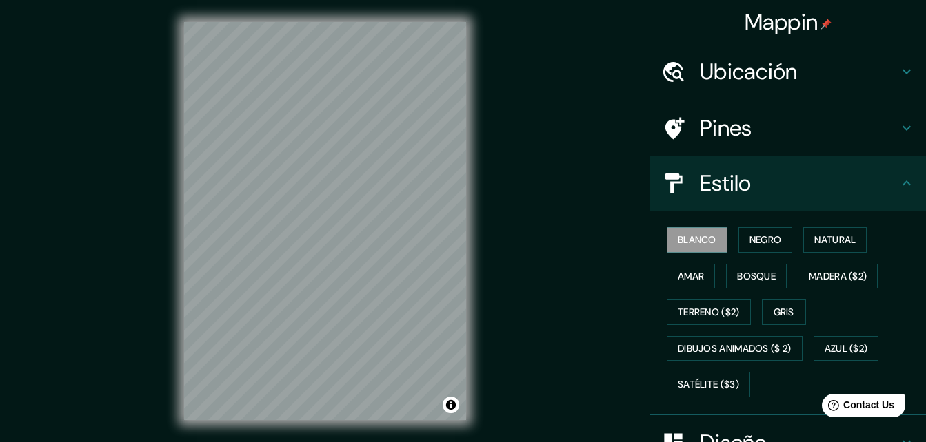
click at [497, 378] on div "Mappin Ubicación Pines Estilo Blanco Negro Natural [PERSON_NAME] ($2) Terreno (…" at bounding box center [463, 232] width 926 height 465
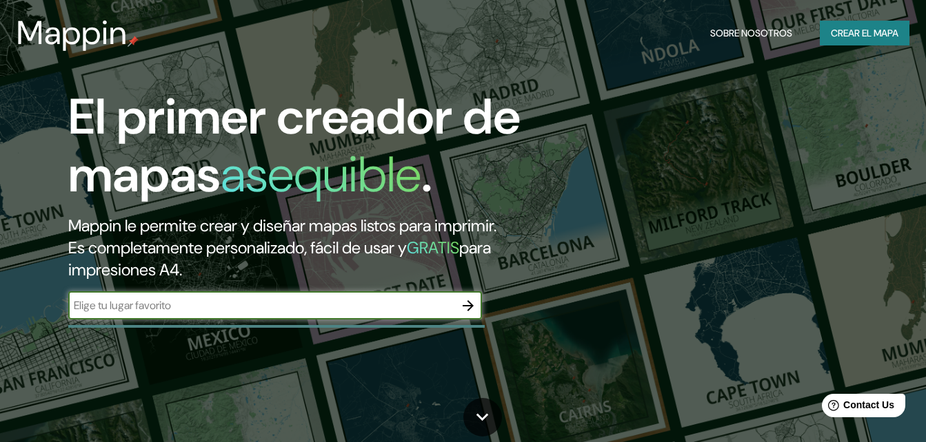
scroll to position [229, 0]
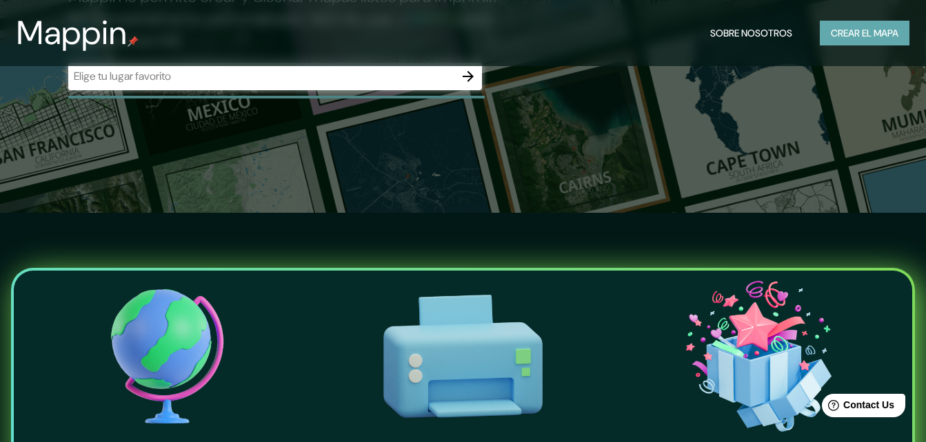
click at [866, 34] on font "Crear el mapa" at bounding box center [864, 33] width 68 height 17
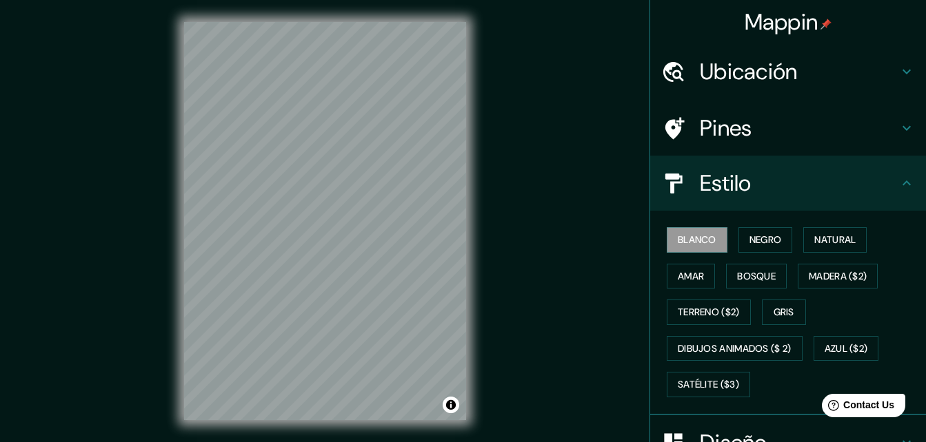
click at [554, 440] on div "Mappin Ubicación Pines Estilo Blanco Negro Natural [PERSON_NAME] ($2) Terreno (…" at bounding box center [463, 232] width 926 height 465
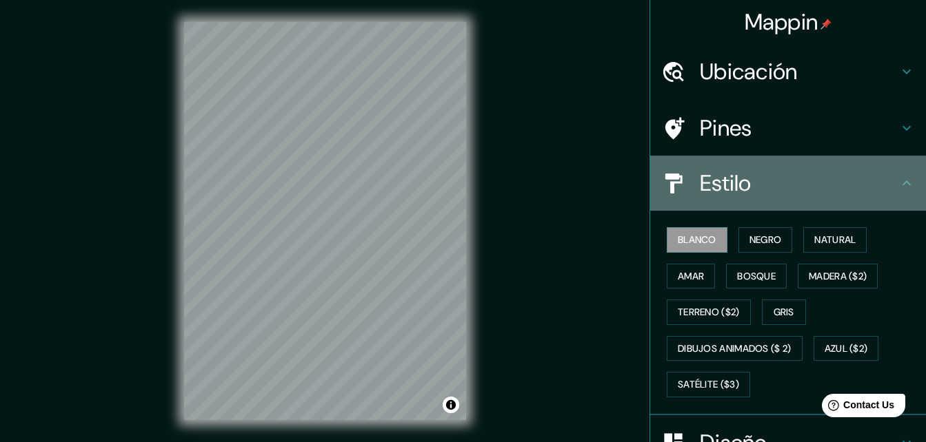
click at [755, 184] on h4 "Estilo" at bounding box center [799, 184] width 198 height 28
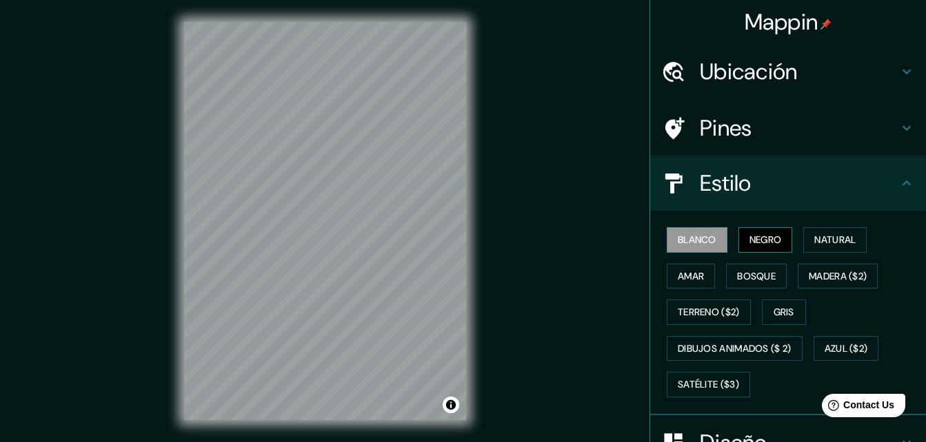
click at [738, 248] on button "Negro" at bounding box center [765, 239] width 54 height 25
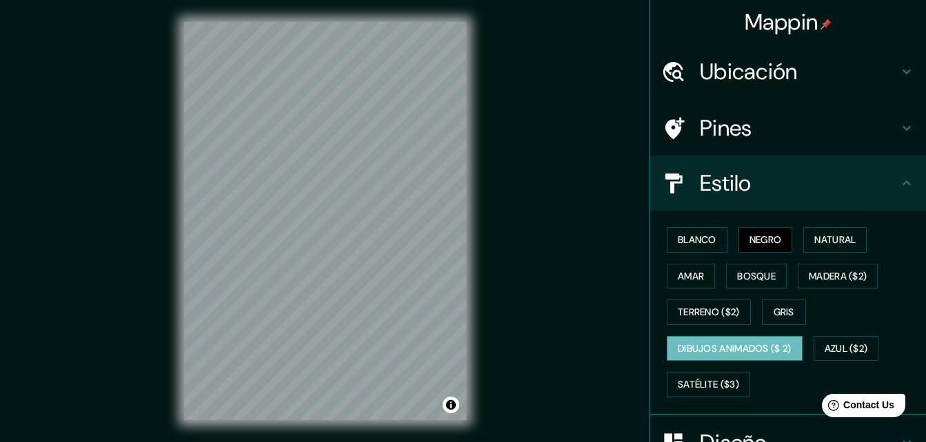
drag, startPoint x: 733, startPoint y: 247, endPoint x: 746, endPoint y: 343, distance: 97.5
click at [746, 343] on font "Dibujos animados ($ 2)" at bounding box center [734, 348] width 114 height 17
drag, startPoint x: 745, startPoint y: 342, endPoint x: 803, endPoint y: 378, distance: 68.1
click at [806, 378] on div "Blanco Negro Natural Amar Bosque Madera ($2) Terreno ($2) Gris Dibujos animados…" at bounding box center [793, 312] width 265 height 181
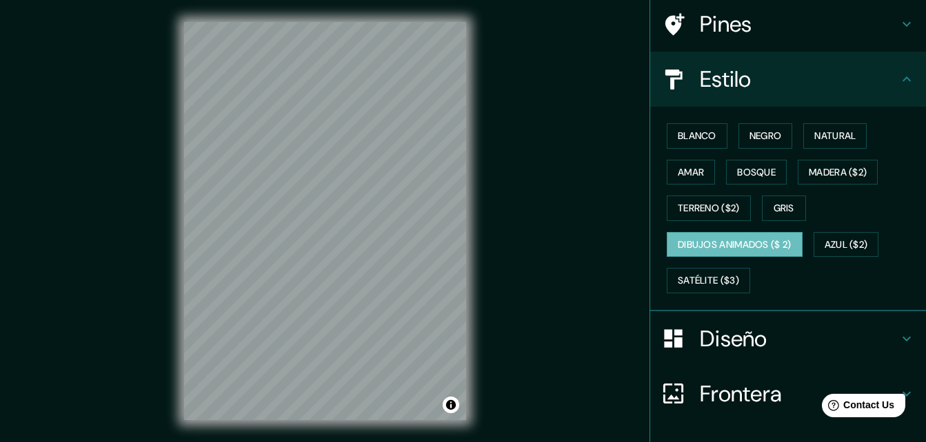
scroll to position [198, 0]
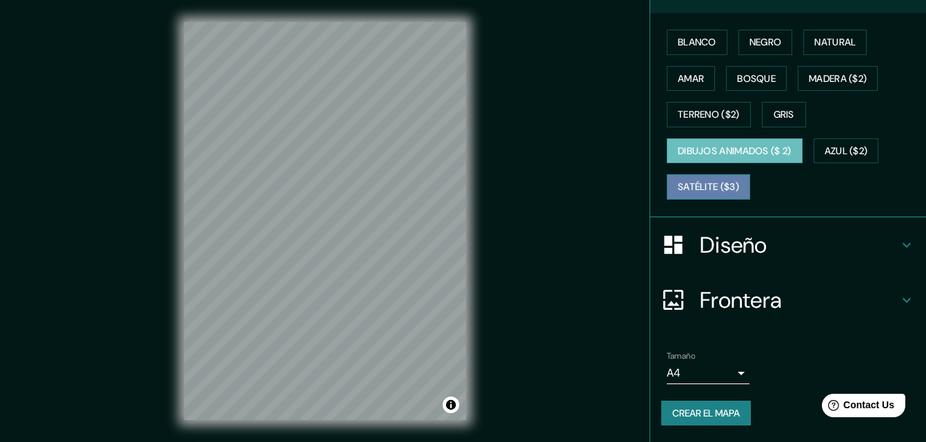
click at [728, 181] on font "Satélite ($3)" at bounding box center [707, 186] width 61 height 17
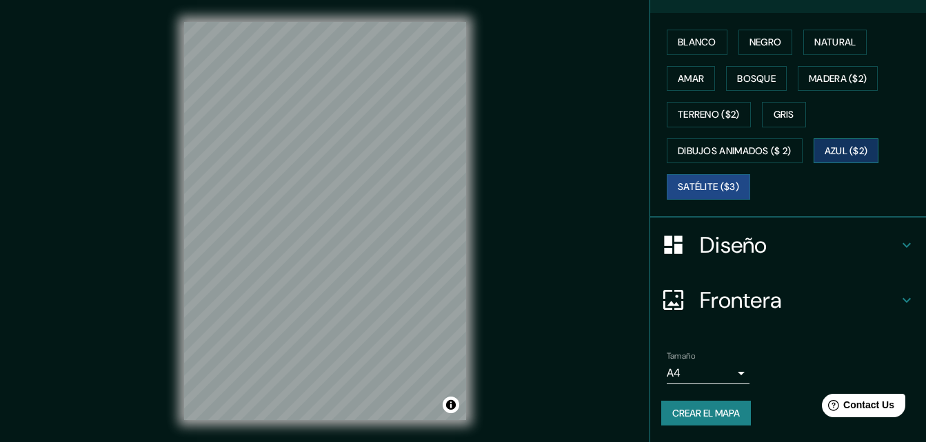
click at [837, 152] on font "Azul ($2)" at bounding box center [845, 151] width 43 height 17
click at [446, 442] on html "Mappin Ubicación Pines Estilo Blanco Negro Natural [PERSON_NAME] ($2) Terreno (…" at bounding box center [463, 221] width 926 height 442
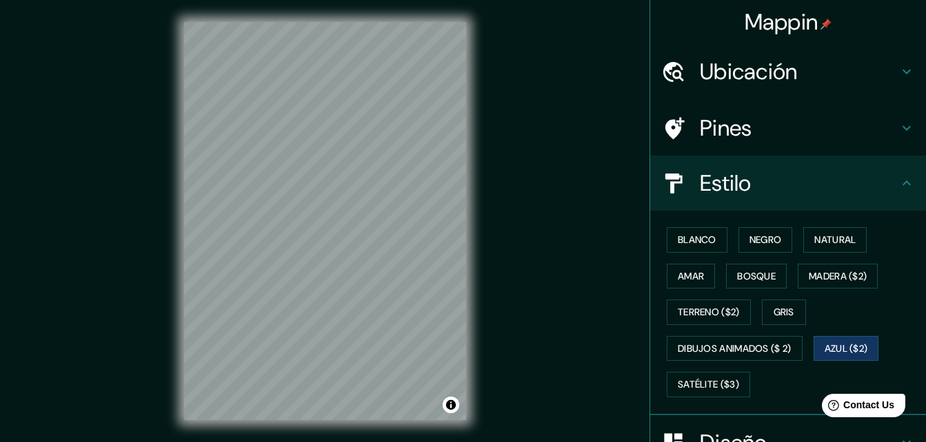
click at [799, 61] on h4 "Ubicación" at bounding box center [799, 72] width 198 height 28
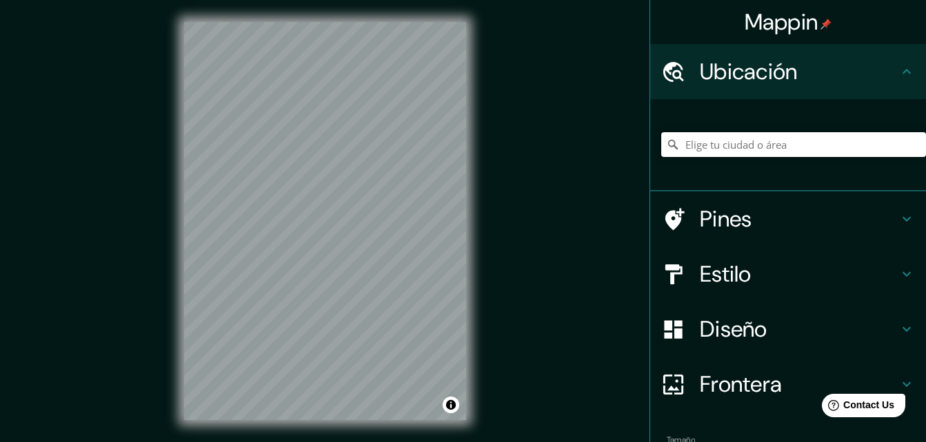
click at [785, 147] on input "Elige tu ciudad o área" at bounding box center [793, 144] width 265 height 25
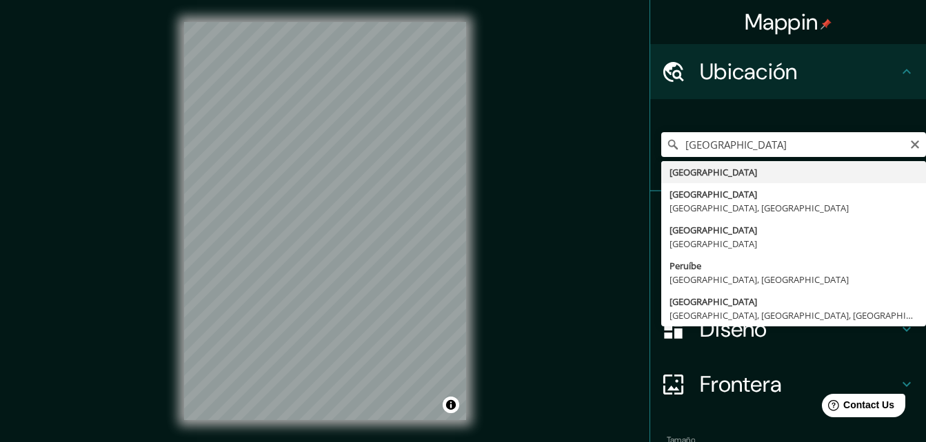
type input "[GEOGRAPHIC_DATA]"
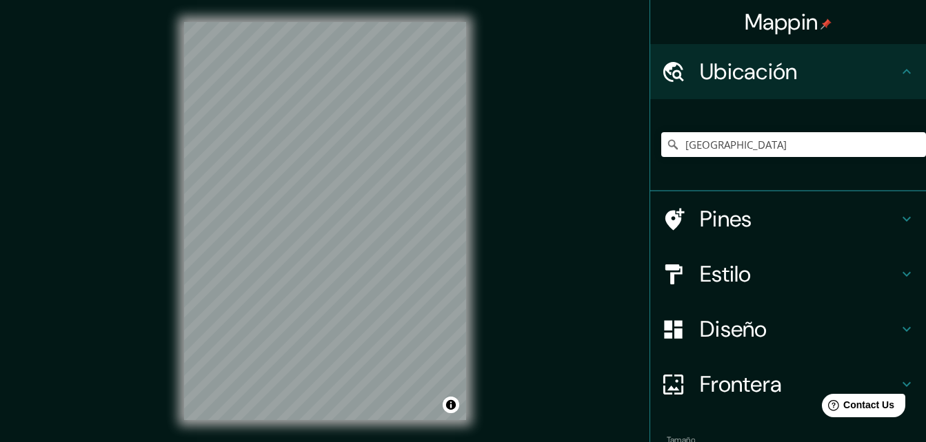
click at [745, 224] on h4 "Pines" at bounding box center [799, 219] width 198 height 28
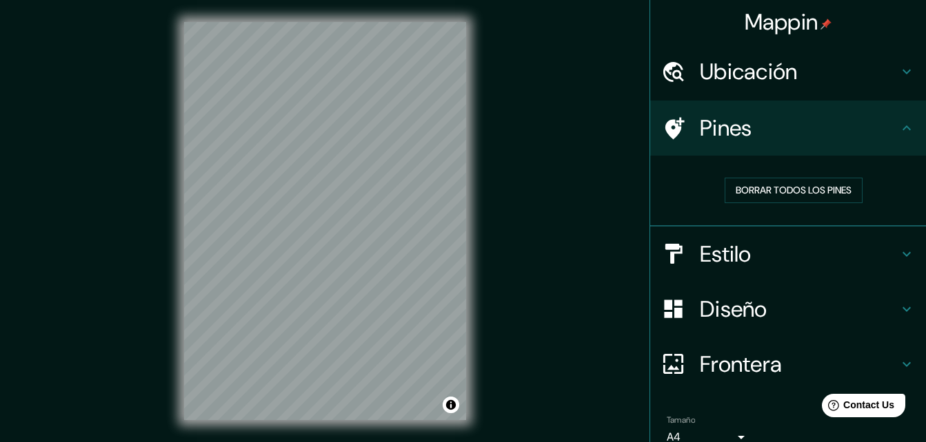
click at [748, 245] on h4 "Estilo" at bounding box center [799, 255] width 198 height 28
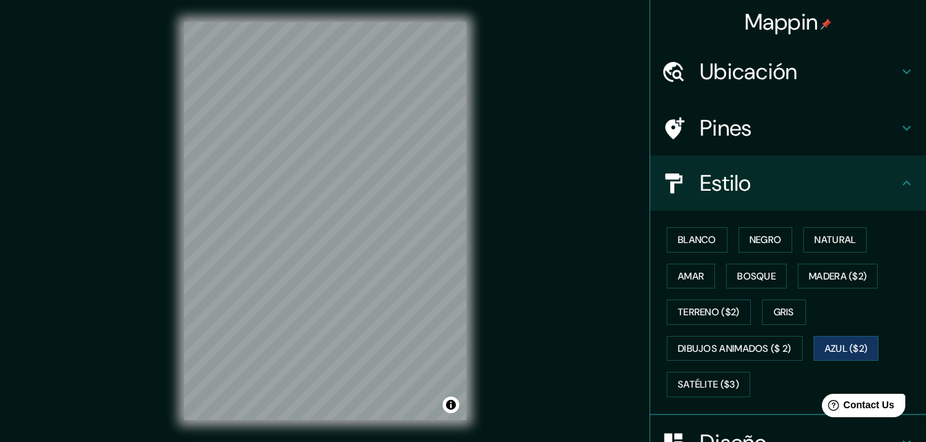
click at [754, 132] on h4 "Pines" at bounding box center [799, 128] width 198 height 28
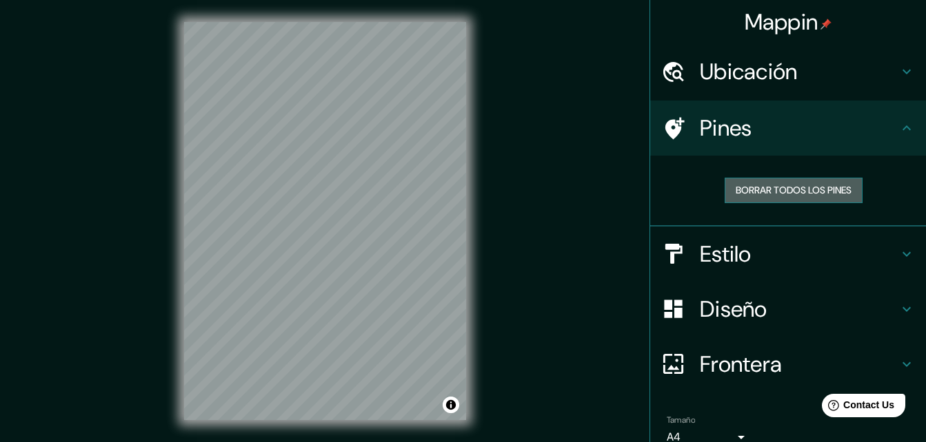
click at [762, 190] on font "Borrar todos los pines" at bounding box center [793, 190] width 116 height 17
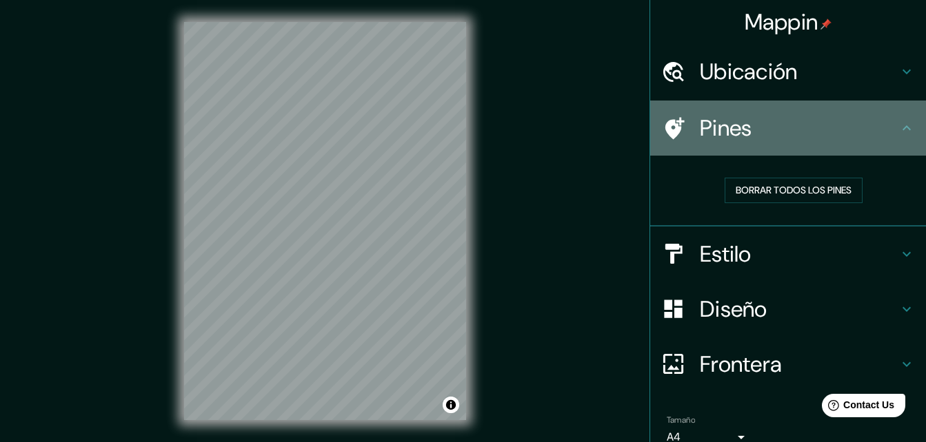
click at [670, 127] on icon at bounding box center [674, 128] width 19 height 22
click at [898, 121] on icon at bounding box center [906, 128] width 17 height 17
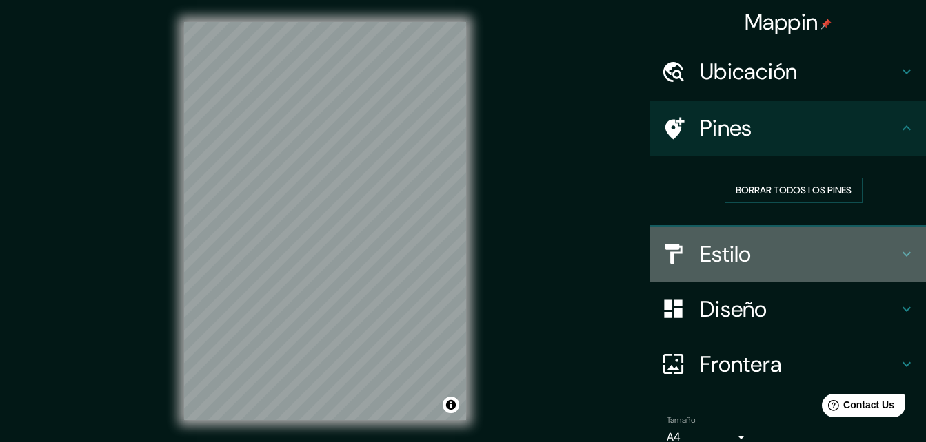
click at [726, 261] on h4 "Estilo" at bounding box center [799, 255] width 198 height 28
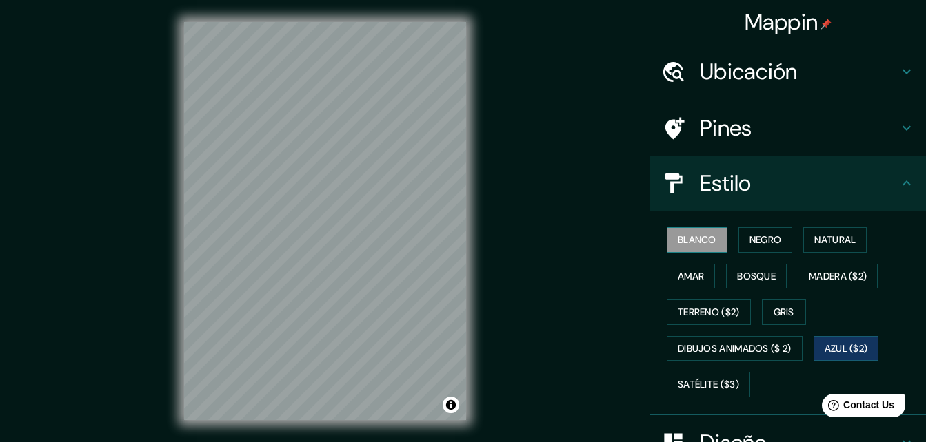
click at [697, 236] on font "Blanco" at bounding box center [696, 240] width 39 height 17
click at [724, 331] on div "Blanco Negro Natural Amar Bosque Madera ($2) Terreno ($2) Gris Dibujos animados…" at bounding box center [793, 312] width 265 height 181
click at [709, 316] on font "Terreno ($2)" at bounding box center [708, 312] width 62 height 17
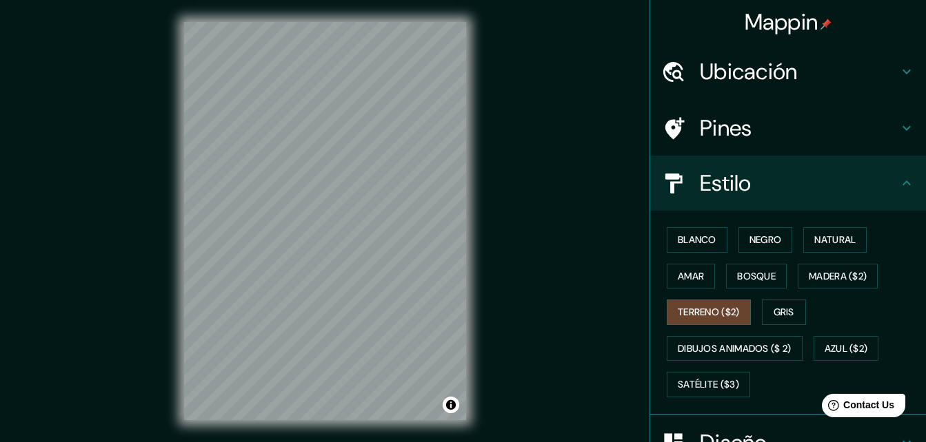
click at [748, 310] on div "Blanco Negro Natural Amar Bosque Madera ($2) Terreno ($2) Gris Dibujos animados…" at bounding box center [793, 312] width 265 height 181
click at [787, 309] on font "Gris" at bounding box center [783, 312] width 21 height 17
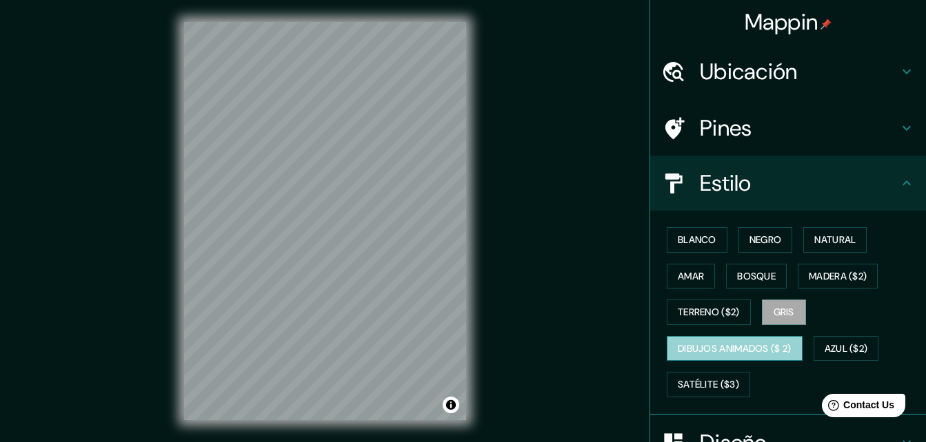
click at [740, 343] on font "Dibujos animados ($ 2)" at bounding box center [734, 348] width 114 height 17
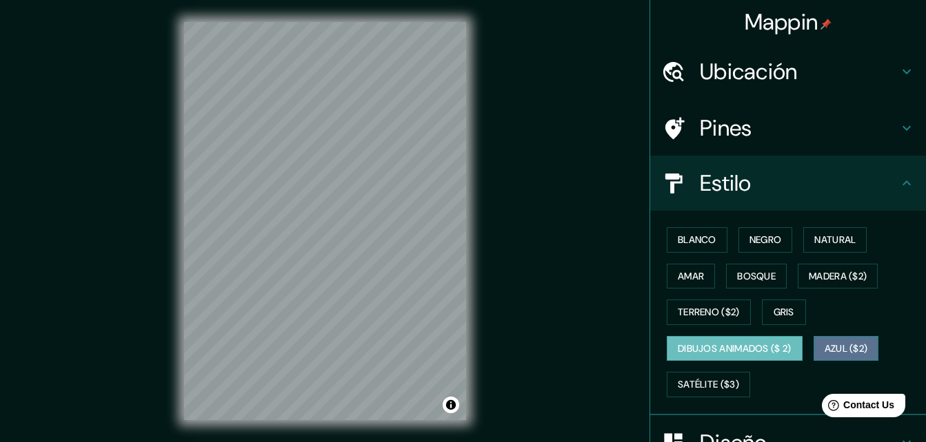
click at [824, 345] on font "Azul ($2)" at bounding box center [845, 348] width 43 height 17
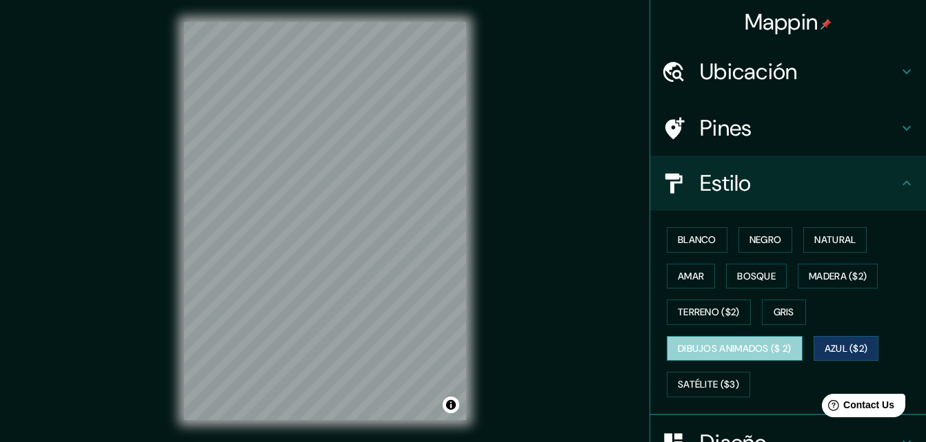
click at [740, 357] on button "Dibujos animados ($ 2)" at bounding box center [734, 348] width 136 height 25
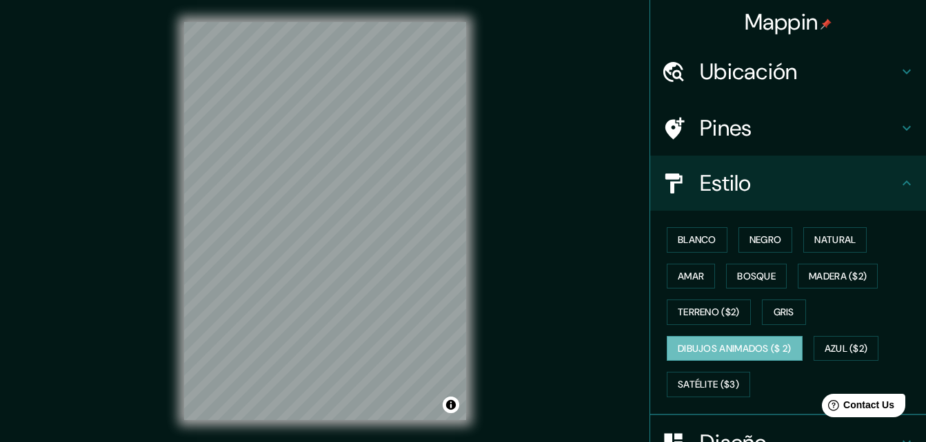
click at [471, 208] on div "© Mapbox © OpenStreetMap Improve this map" at bounding box center [325, 221] width 326 height 442
click at [585, 267] on div "Mappin Ubicación Perú Pines Estilo Blanco Negro Natural [PERSON_NAME] ($2) Terr…" at bounding box center [463, 232] width 926 height 465
click at [451, 408] on button "Alternar atribución" at bounding box center [450, 405] width 17 height 17
click at [440, 360] on div at bounding box center [441, 356] width 11 height 11
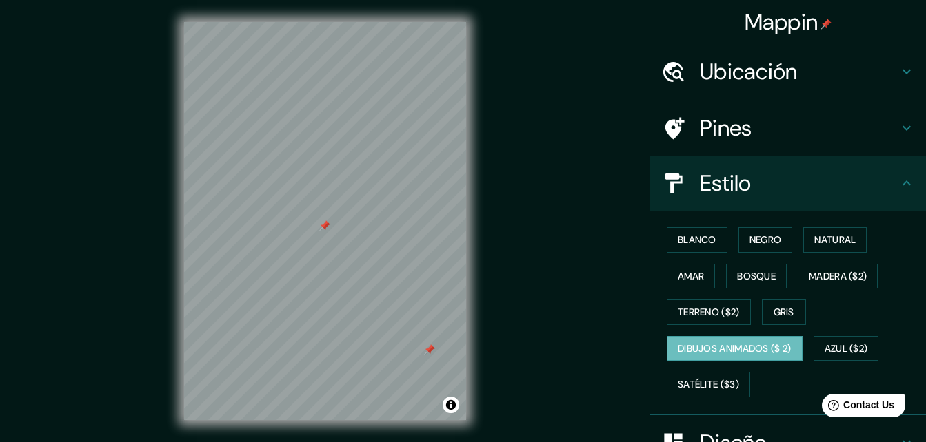
click at [427, 355] on div at bounding box center [429, 350] width 11 height 11
click at [782, 124] on h4 "Pines" at bounding box center [799, 128] width 198 height 28
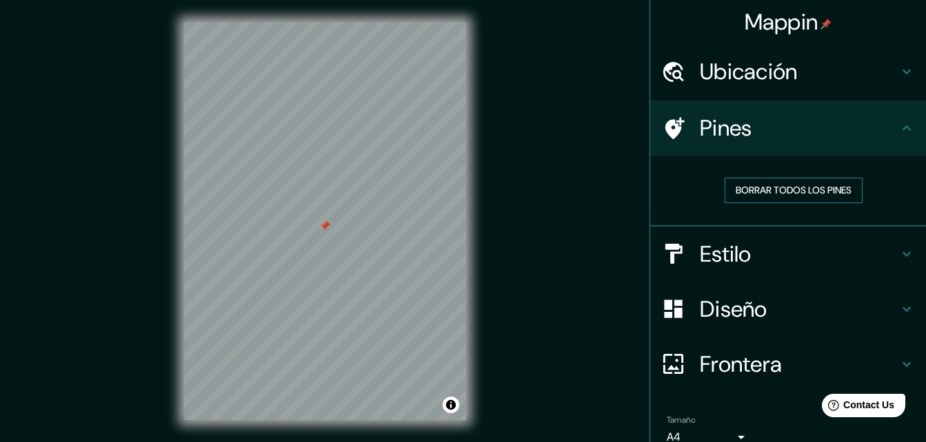
click at [763, 192] on font "Borrar todos los pines" at bounding box center [793, 190] width 116 height 17
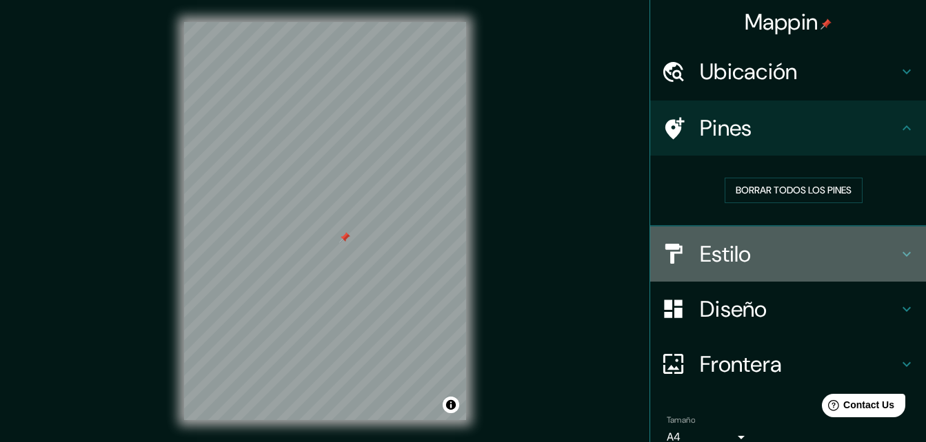
click at [756, 269] on div "Estilo" at bounding box center [788, 254] width 276 height 55
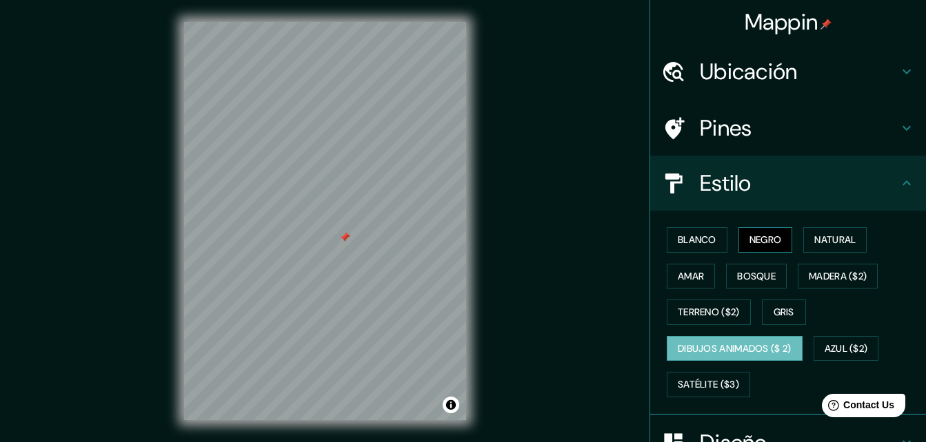
click at [749, 238] on font "Negro" at bounding box center [765, 240] width 32 height 17
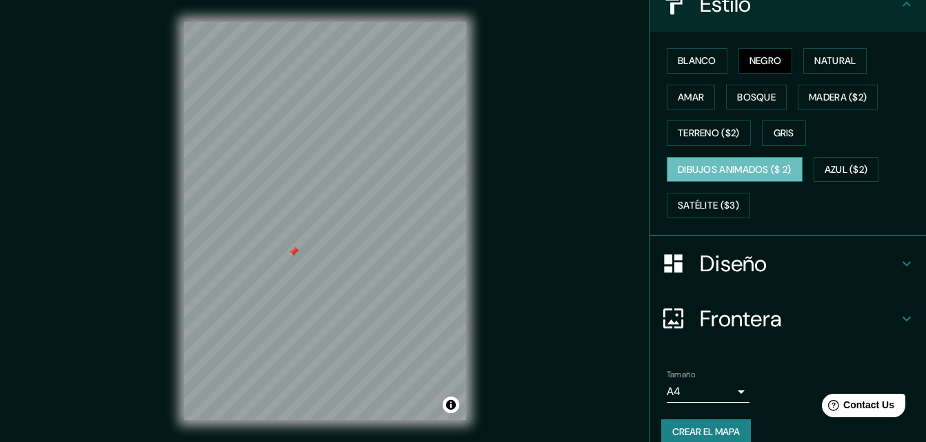
scroll to position [198, 0]
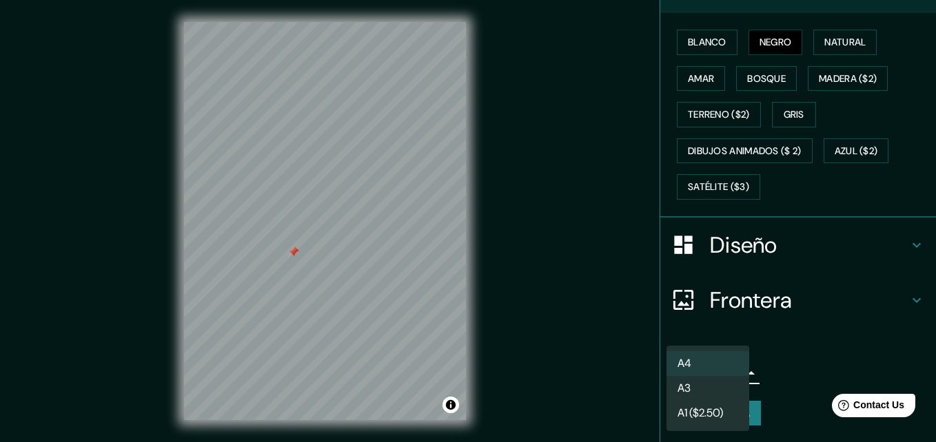
click at [726, 378] on body "Mappin Ubicación Perú Pines Estilo Blanco Negro Natural [PERSON_NAME] ($2) Terr…" at bounding box center [468, 221] width 936 height 442
click at [697, 367] on li "A4" at bounding box center [707, 363] width 83 height 25
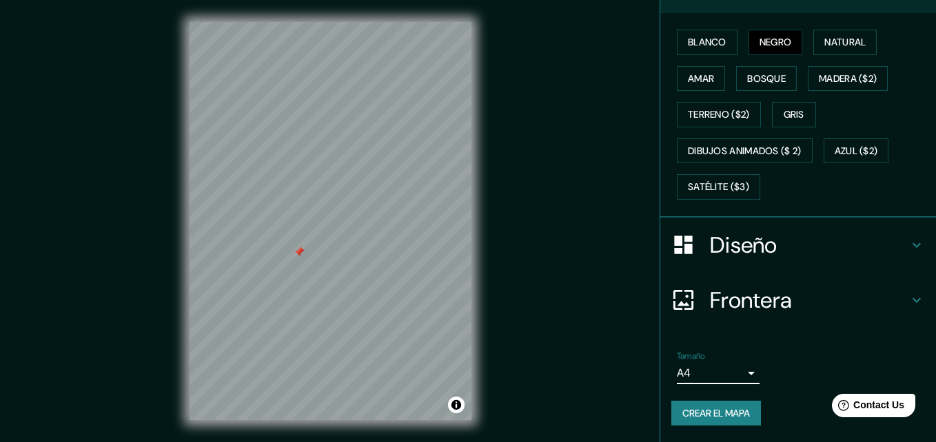
click at [702, 370] on body "Mappin Ubicación Perú Pines Estilo Blanco Negro Natural [PERSON_NAME] ($2) Terr…" at bounding box center [468, 221] width 936 height 442
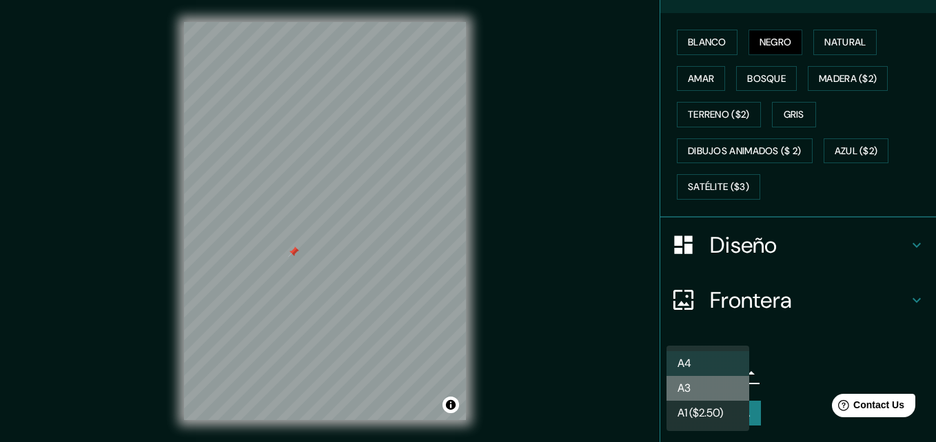
click at [704, 387] on li "A3" at bounding box center [707, 388] width 83 height 25
type input "a4"
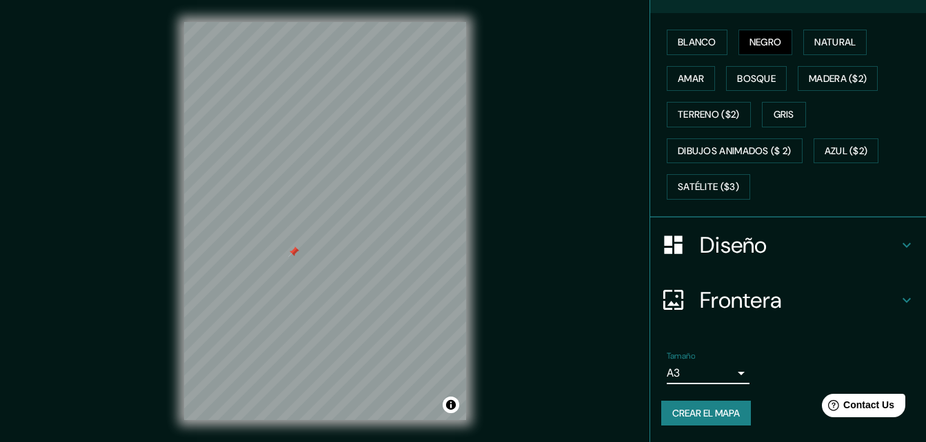
click at [790, 228] on div "Diseño" at bounding box center [788, 245] width 276 height 55
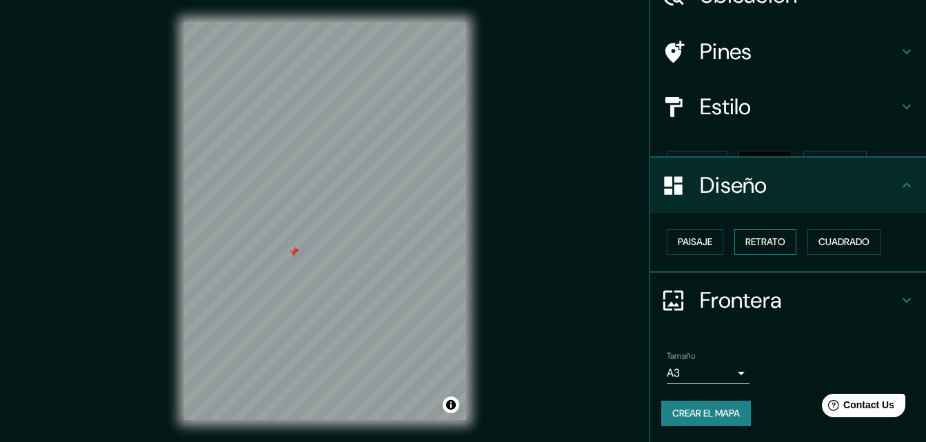
scroll to position [53, 0]
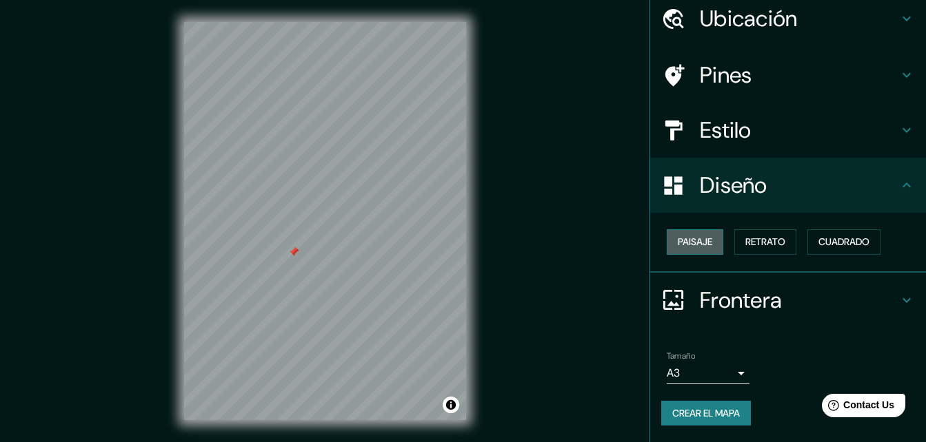
click at [689, 245] on font "Paisaje" at bounding box center [694, 242] width 34 height 17
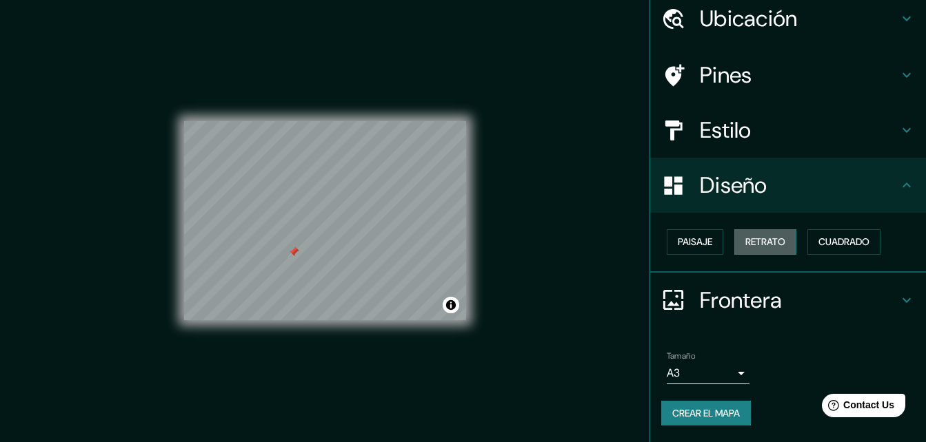
click at [745, 245] on font "Retrato" at bounding box center [765, 242] width 40 height 17
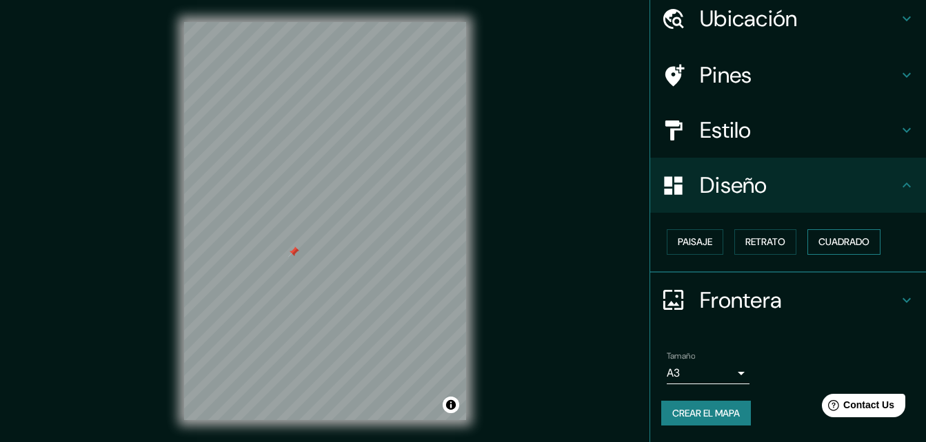
drag, startPoint x: 797, startPoint y: 245, endPoint x: 804, endPoint y: 245, distance: 7.6
click at [803, 245] on div "Paisaje Retrato Cuadrado" at bounding box center [793, 242] width 265 height 37
click at [818, 244] on font "Cuadrado" at bounding box center [843, 242] width 51 height 17
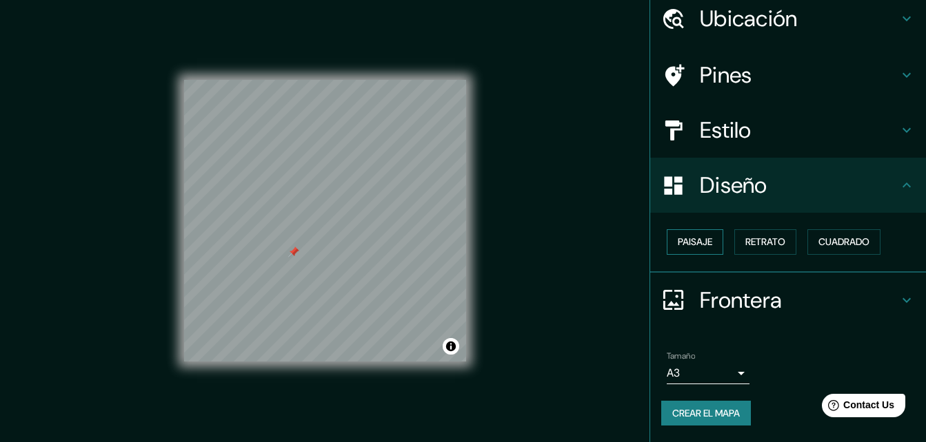
click at [705, 252] on button "Paisaje" at bounding box center [694, 241] width 57 height 25
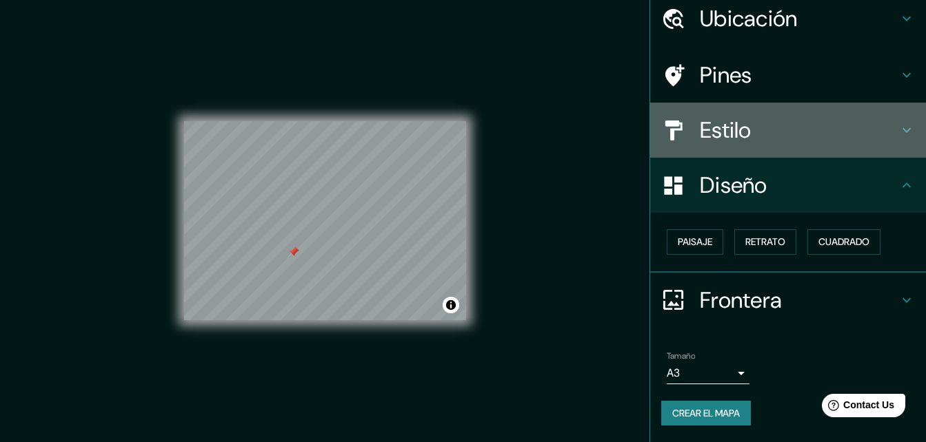
click at [764, 134] on h4 "Estilo" at bounding box center [799, 130] width 198 height 28
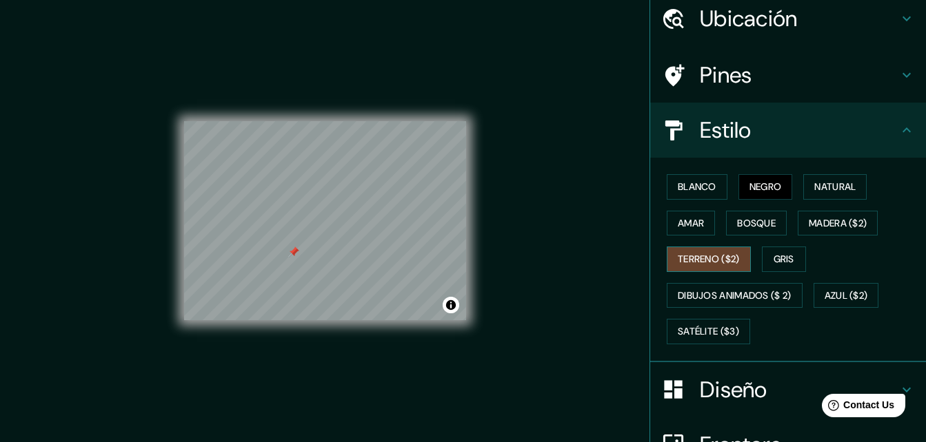
click at [721, 254] on font "Terreno ($2)" at bounding box center [708, 259] width 62 height 17
click at [739, 221] on font "Bosque" at bounding box center [756, 223] width 39 height 17
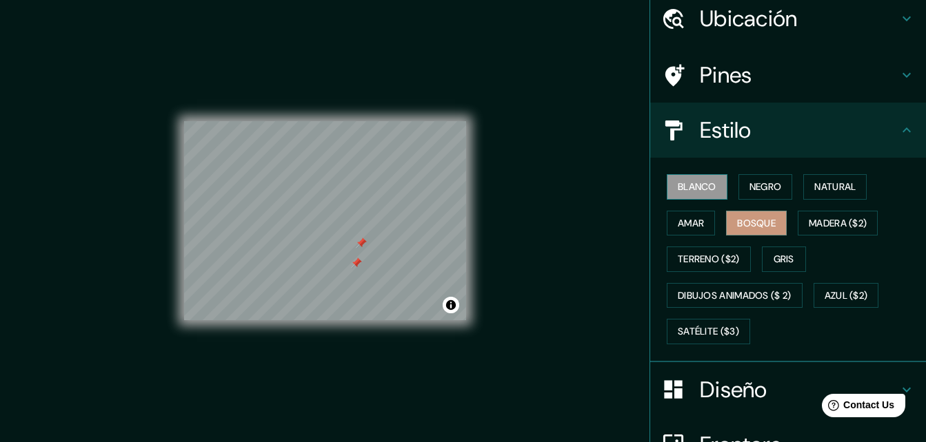
click at [703, 179] on font "Blanco" at bounding box center [696, 186] width 39 height 17
click at [749, 183] on font "Negro" at bounding box center [765, 186] width 32 height 17
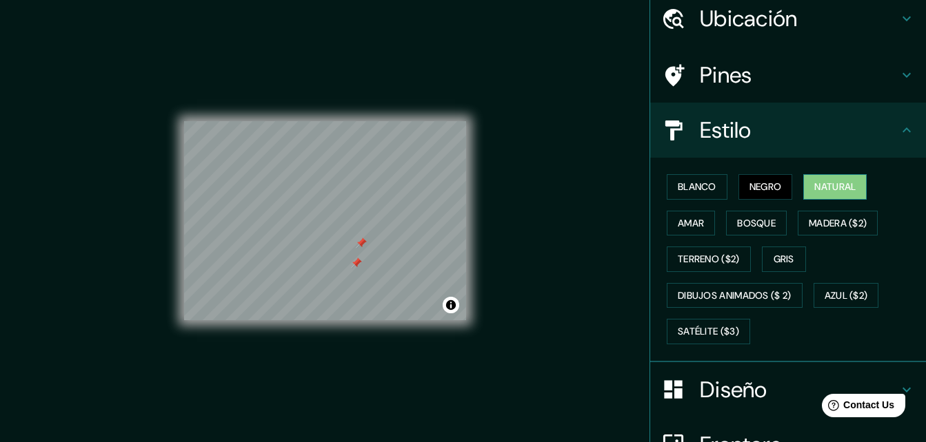
click at [819, 190] on font "Natural" at bounding box center [834, 186] width 41 height 17
click at [694, 221] on font "Amar" at bounding box center [690, 223] width 26 height 17
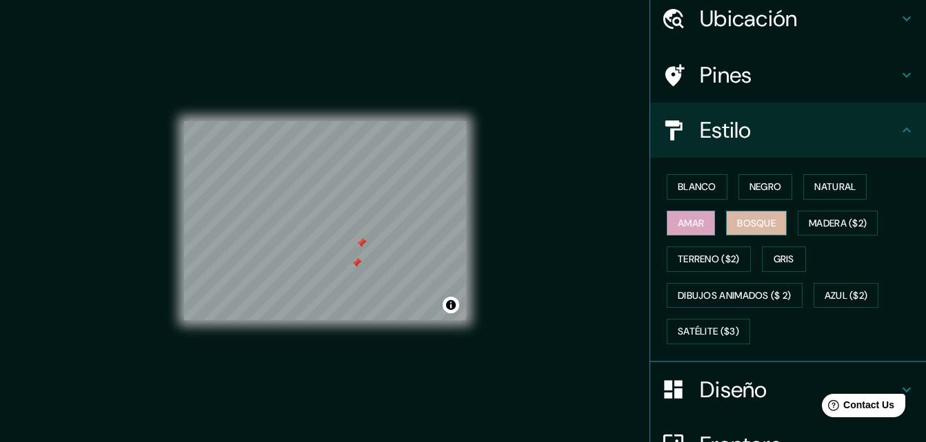
click at [739, 222] on font "Bosque" at bounding box center [756, 223] width 39 height 17
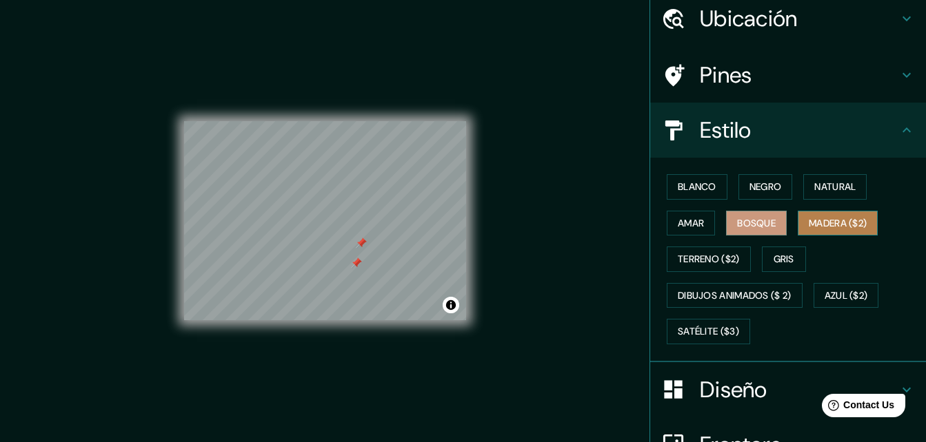
click at [812, 223] on font "Madera ($2)" at bounding box center [837, 223] width 58 height 17
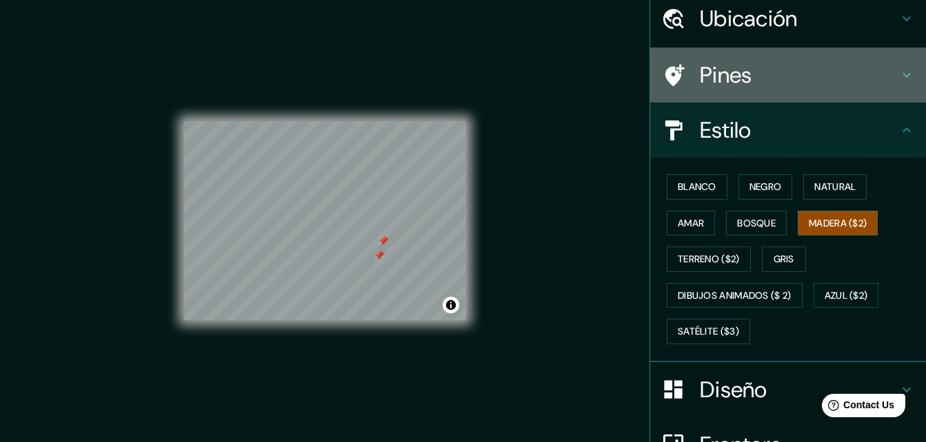
click at [733, 87] on h4 "Pines" at bounding box center [799, 75] width 198 height 28
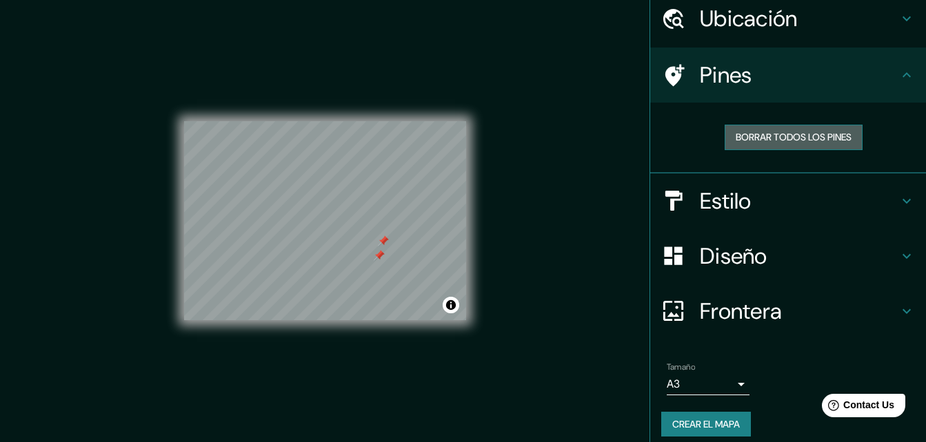
click at [746, 141] on font "Borrar todos los pines" at bounding box center [793, 137] width 116 height 17
click at [717, 197] on h4 "Estilo" at bounding box center [799, 201] width 198 height 28
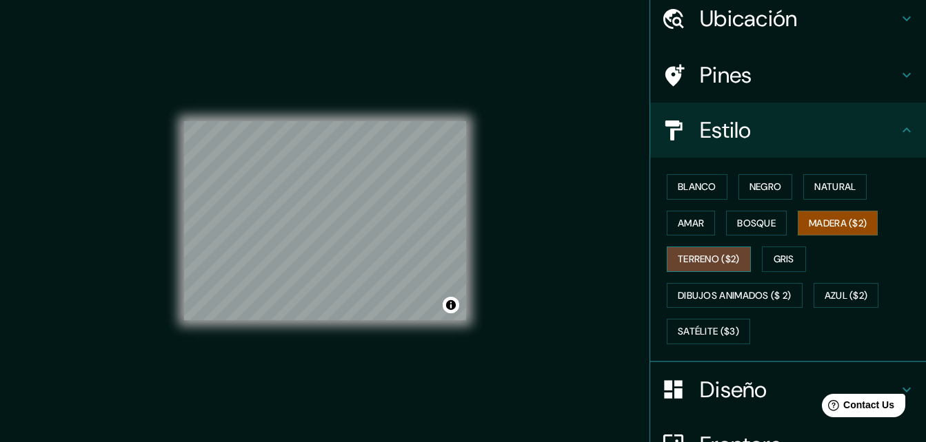
click at [693, 254] on font "Terreno ($2)" at bounding box center [708, 259] width 62 height 17
click at [753, 261] on div "Blanco Negro Natural Amar Bosque Madera ($2) Terreno ($2) Gris Dibujos animados…" at bounding box center [793, 259] width 265 height 181
click at [773, 258] on font "Gris" at bounding box center [783, 259] width 21 height 17
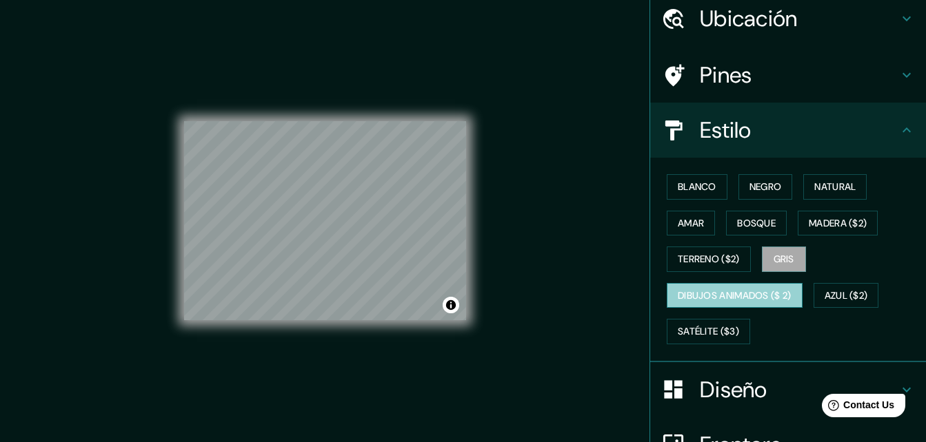
click at [717, 288] on font "Dibujos animados ($ 2)" at bounding box center [734, 295] width 114 height 17
click at [802, 302] on div "Blanco Negro Natural Amar Bosque Madera ($2) Terreno ($2) Gris Dibujos animados…" at bounding box center [793, 259] width 265 height 181
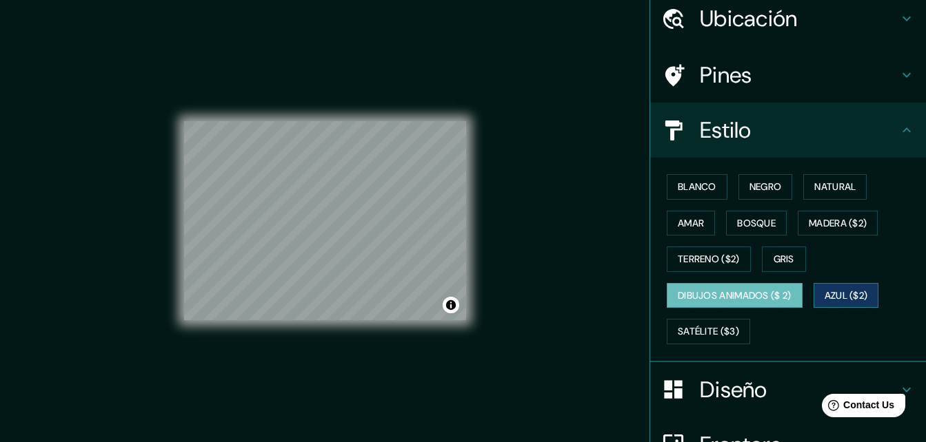
click at [817, 300] on button "Azul ($2)" at bounding box center [845, 295] width 65 height 25
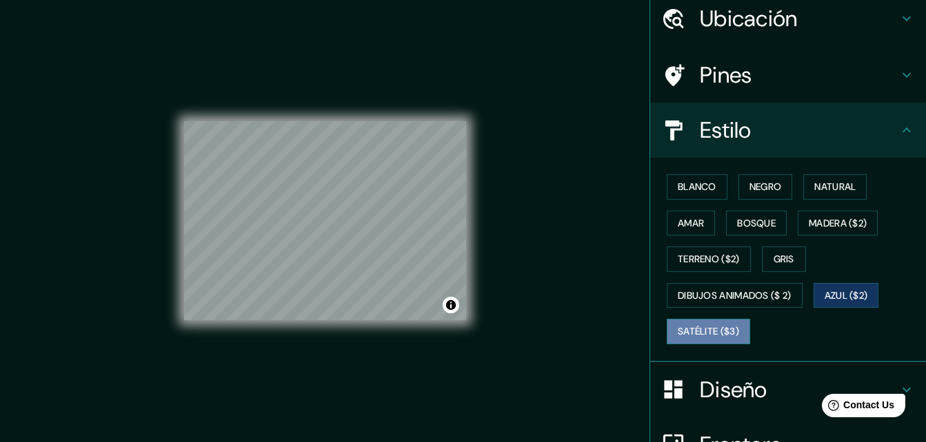
click at [697, 331] on font "Satélite ($3)" at bounding box center [707, 331] width 61 height 17
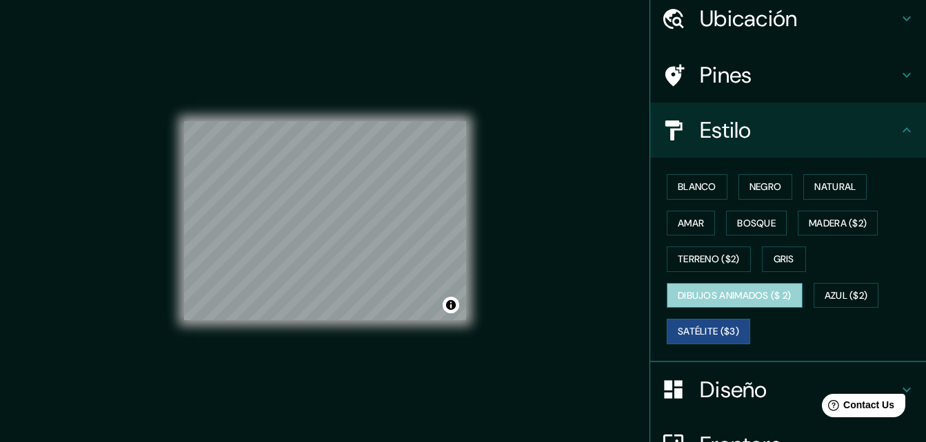
click at [743, 287] on font "Dibujos animados ($ 2)" at bounding box center [734, 295] width 114 height 17
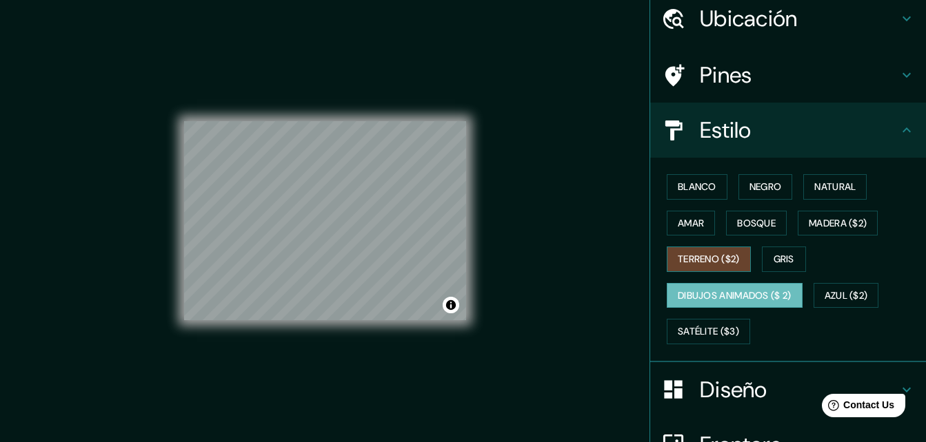
click at [691, 262] on font "Terreno ($2)" at bounding box center [708, 259] width 62 height 17
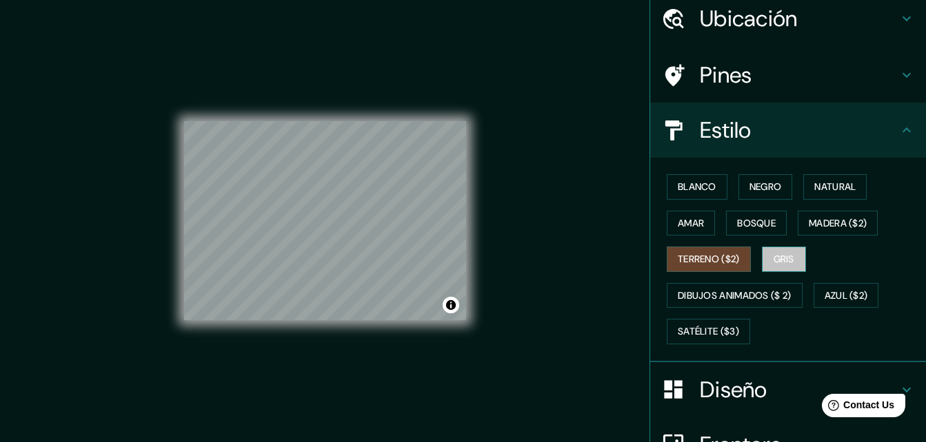
click at [773, 263] on font "Gris" at bounding box center [783, 259] width 21 height 17
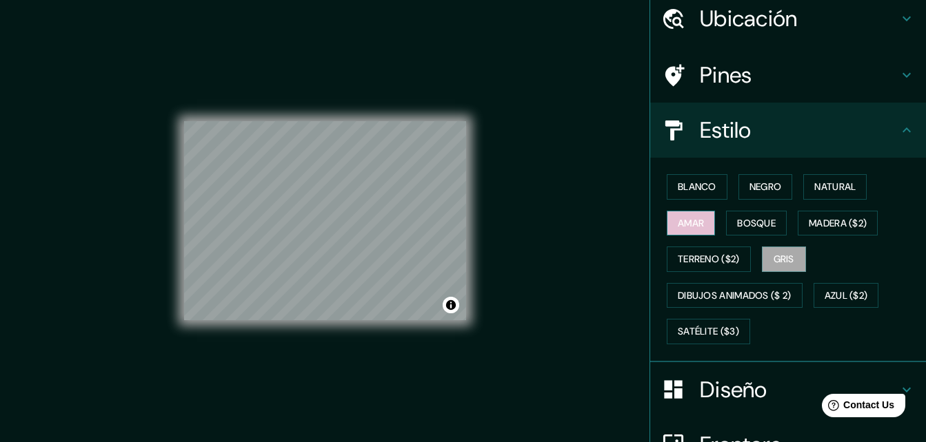
click at [688, 230] on font "Amar" at bounding box center [690, 223] width 26 height 17
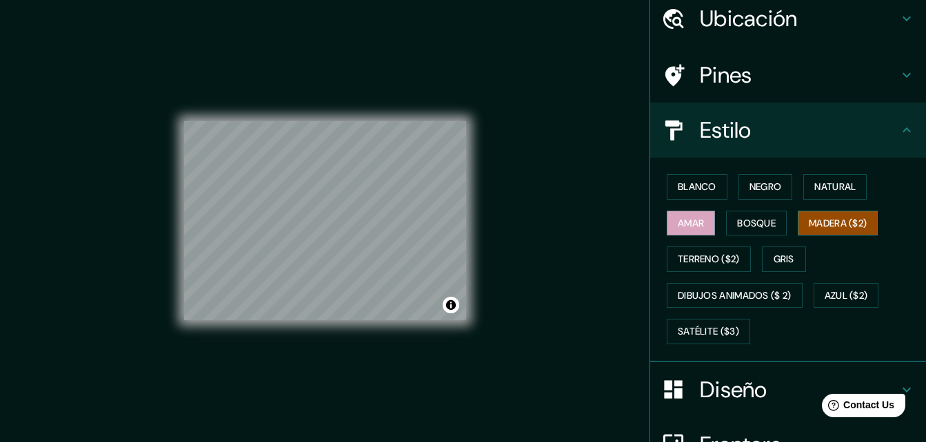
click at [808, 226] on font "Madera ($2)" at bounding box center [837, 223] width 58 height 17
click at [695, 192] on font "Blanco" at bounding box center [696, 186] width 39 height 17
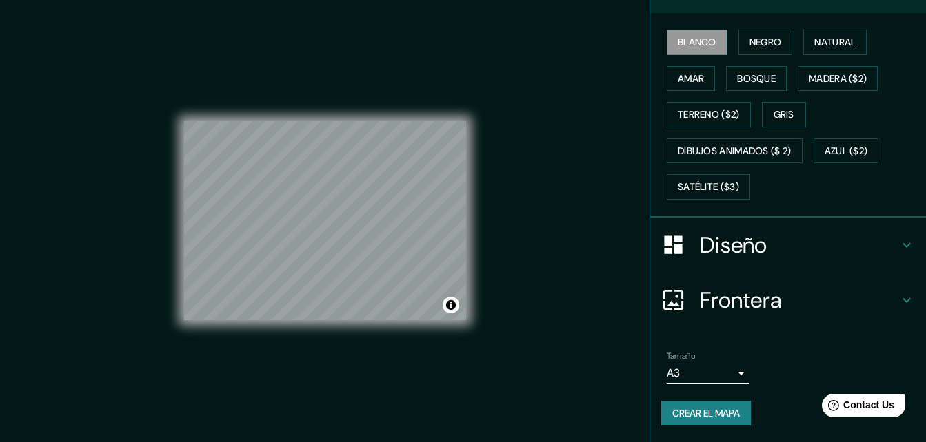
click at [717, 234] on h4 "Diseño" at bounding box center [799, 246] width 198 height 28
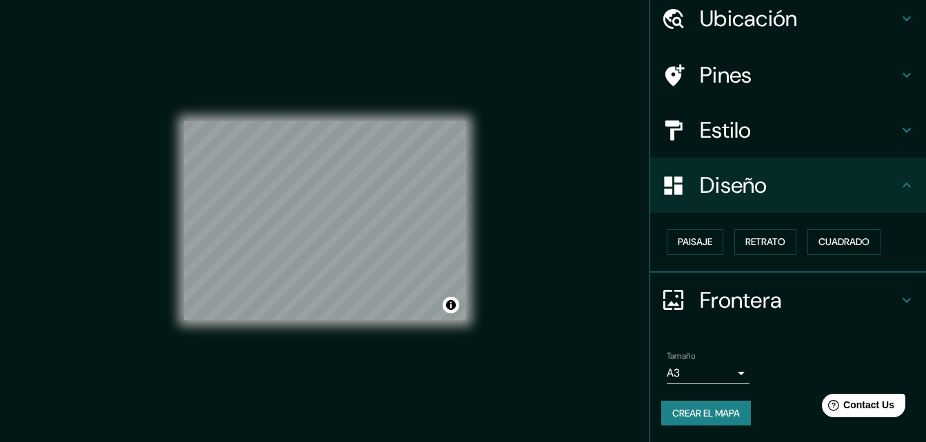
click at [716, 305] on h4 "Frontera" at bounding box center [799, 301] width 198 height 28
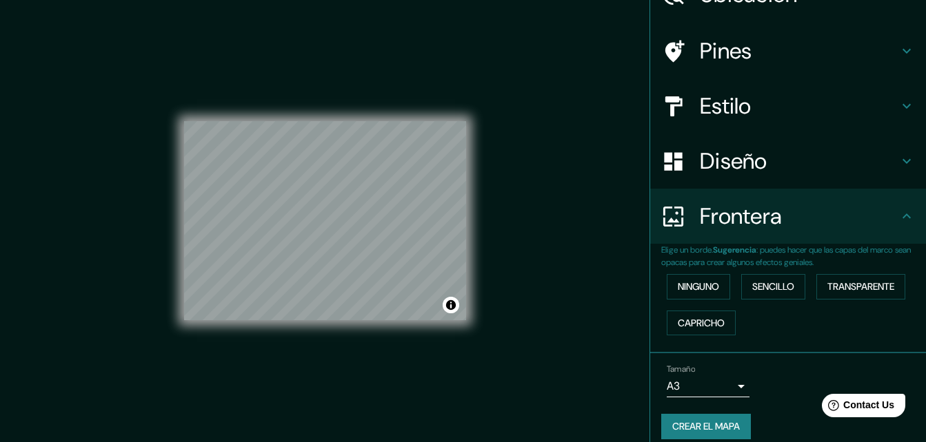
scroll to position [91, 0]
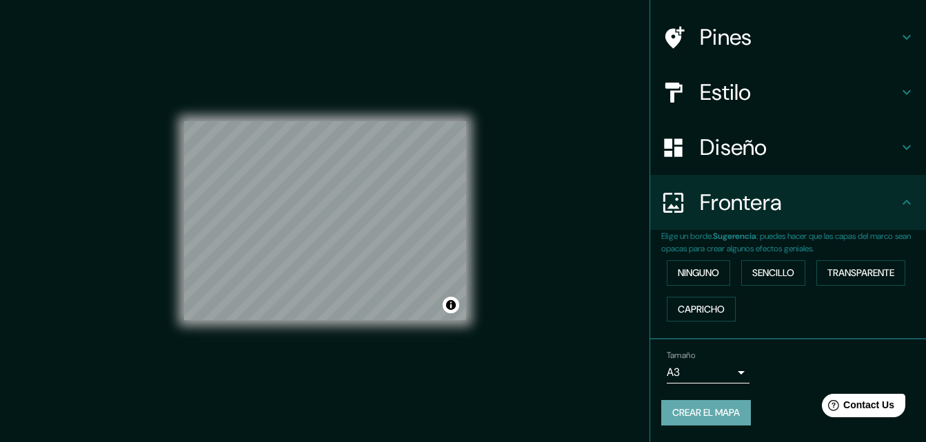
click at [724, 417] on font "Crear el mapa" at bounding box center [706, 413] width 68 height 17
click at [715, 412] on font "Crear el mapa" at bounding box center [706, 413] width 68 height 17
click at [669, 407] on div "Crear el mapa" at bounding box center [788, 412] width 254 height 25
click at [700, 275] on font "Ninguno" at bounding box center [697, 273] width 41 height 17
click at [761, 265] on font "Sencillo" at bounding box center [773, 273] width 42 height 17
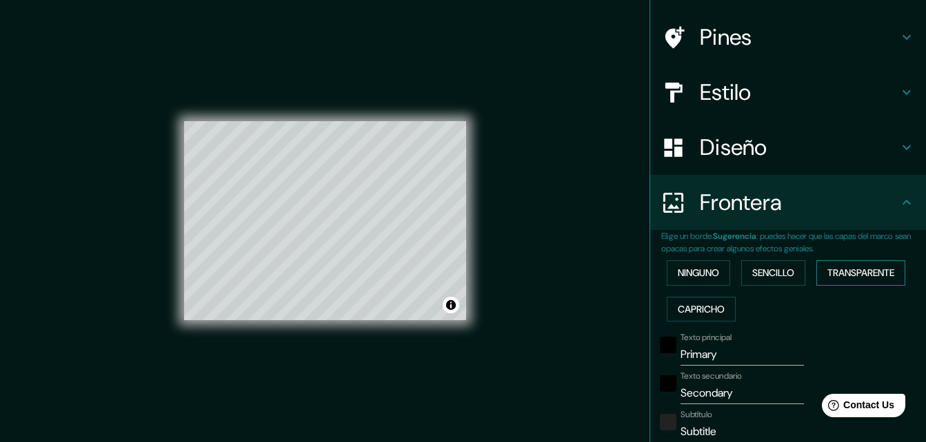
click at [827, 273] on font "Transparente" at bounding box center [860, 273] width 67 height 17
click at [698, 314] on font "Capricho" at bounding box center [700, 309] width 47 height 17
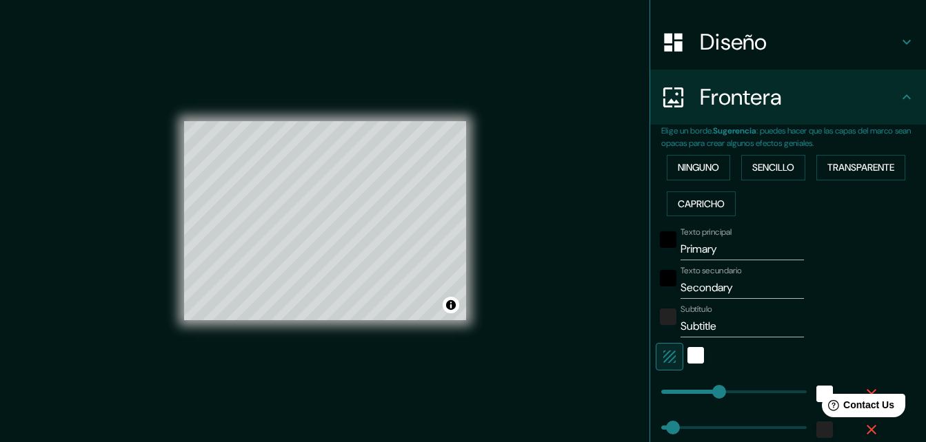
scroll to position [320, 0]
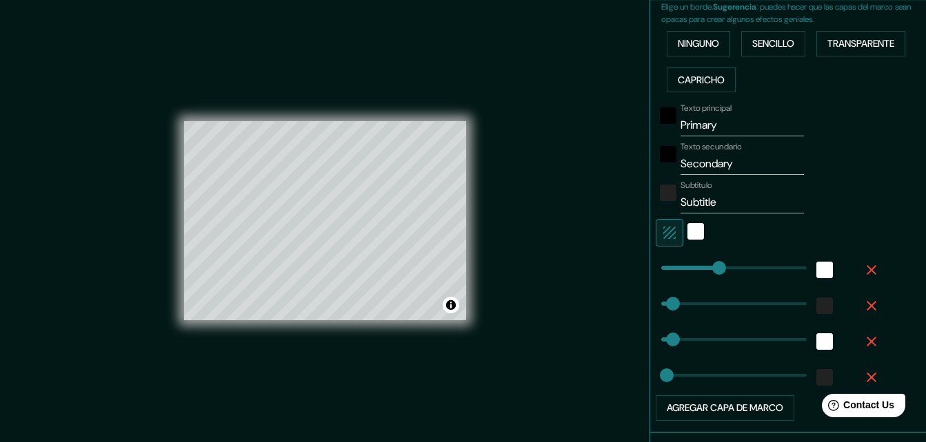
type input "164"
click at [687, 225] on div "Blanco" at bounding box center [695, 231] width 17 height 17
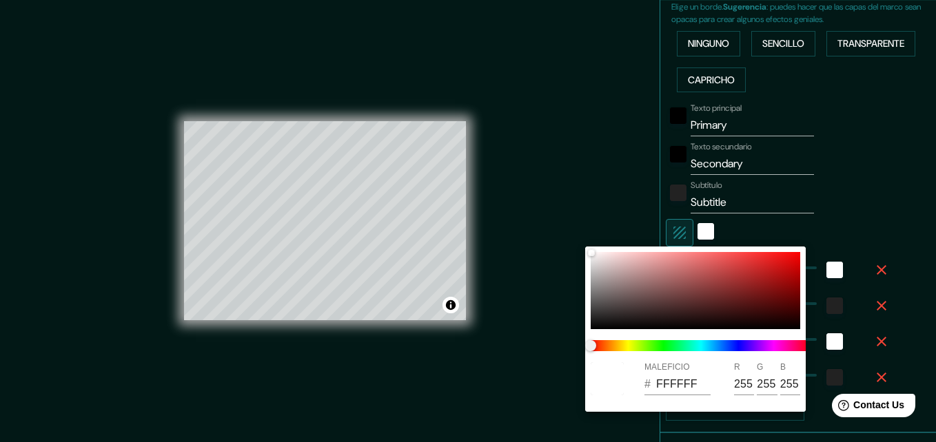
click at [738, 226] on div at bounding box center [468, 221] width 936 height 442
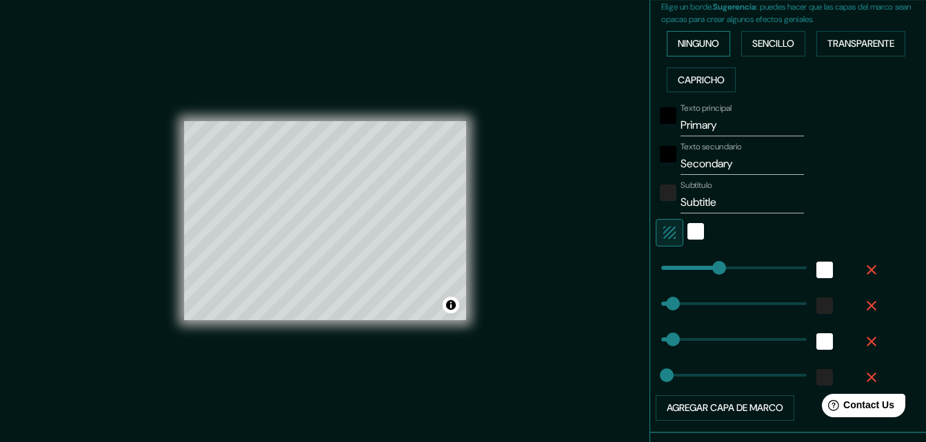
click at [696, 36] on font "Ninguno" at bounding box center [697, 43] width 41 height 17
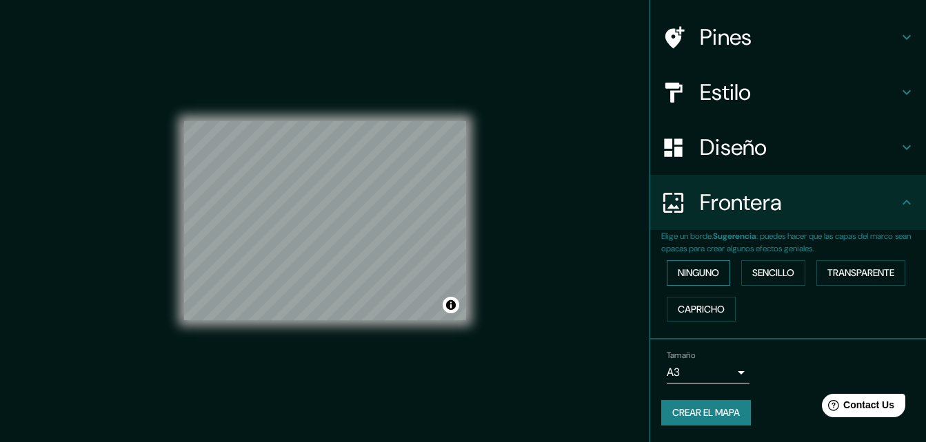
scroll to position [91, 0]
click at [712, 409] on font "Crear el mapa" at bounding box center [706, 413] width 68 height 17
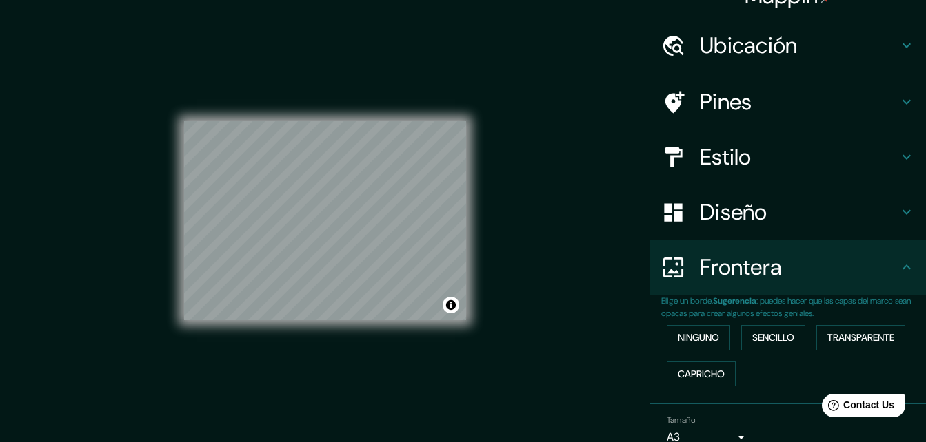
scroll to position [0, 0]
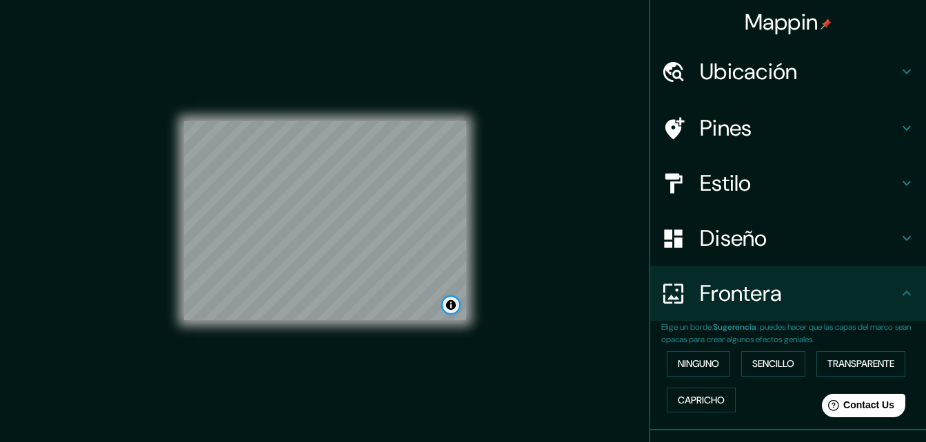
click at [448, 307] on button "Alternar atribución" at bounding box center [450, 305] width 17 height 17
click at [723, 252] on h4 "Diseño" at bounding box center [799, 239] width 198 height 28
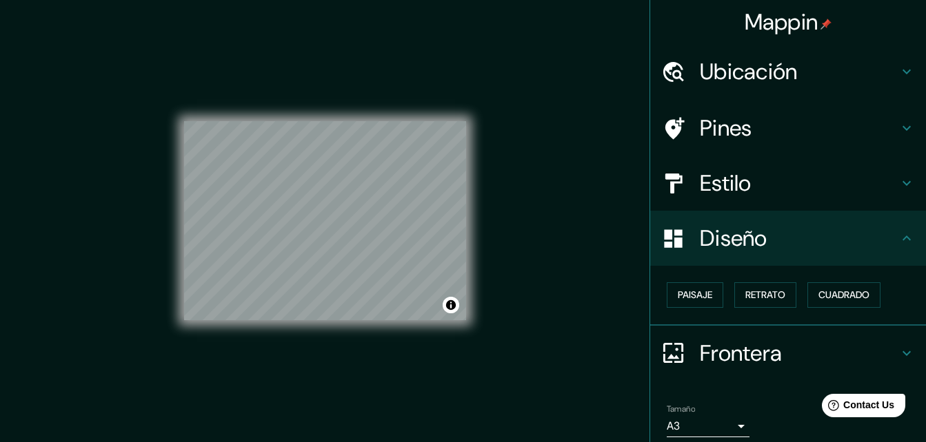
click at [718, 185] on h4 "Estilo" at bounding box center [799, 184] width 198 height 28
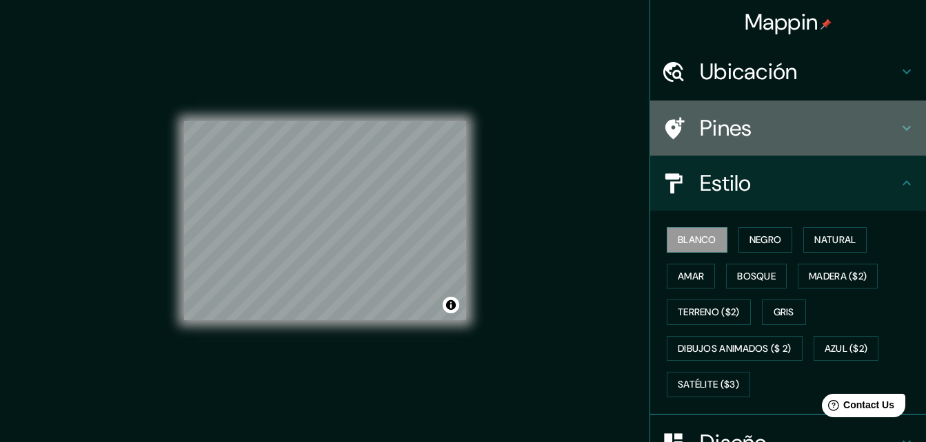
click at [734, 122] on h4 "Pines" at bounding box center [799, 128] width 198 height 28
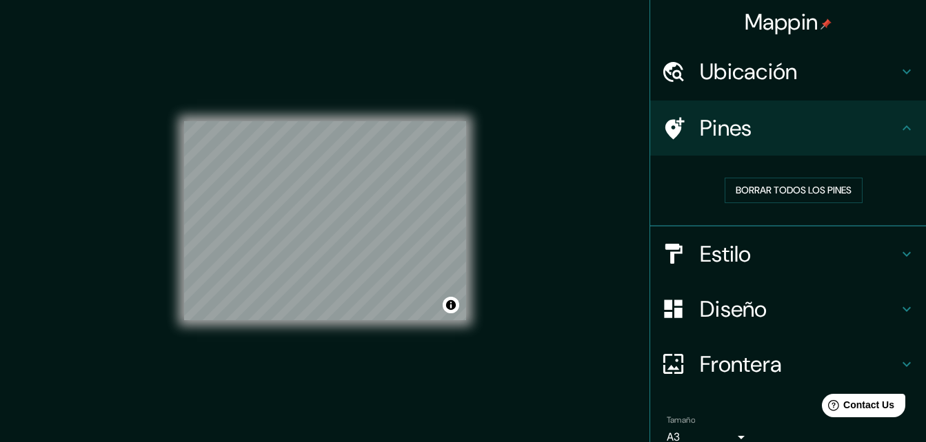
click at [706, 266] on h4 "Estilo" at bounding box center [799, 255] width 198 height 28
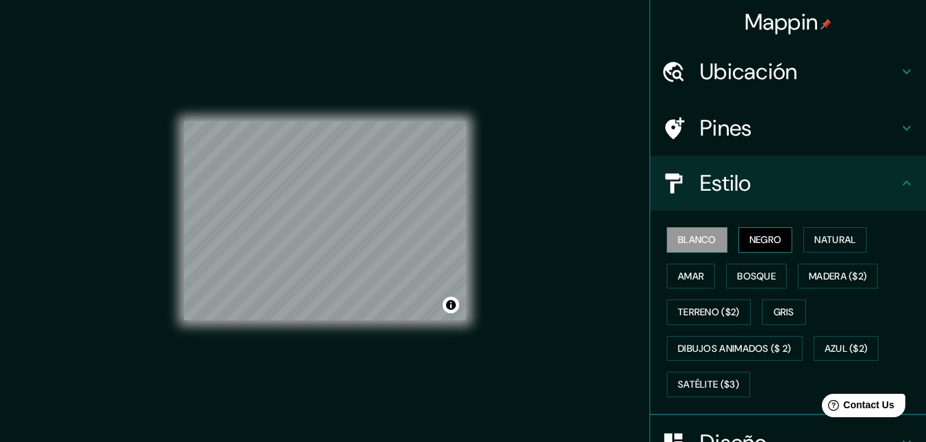
click at [749, 240] on font "Negro" at bounding box center [765, 240] width 32 height 17
click at [709, 240] on button "Blanco" at bounding box center [696, 239] width 61 height 25
click at [760, 234] on font "Negro" at bounding box center [765, 240] width 32 height 17
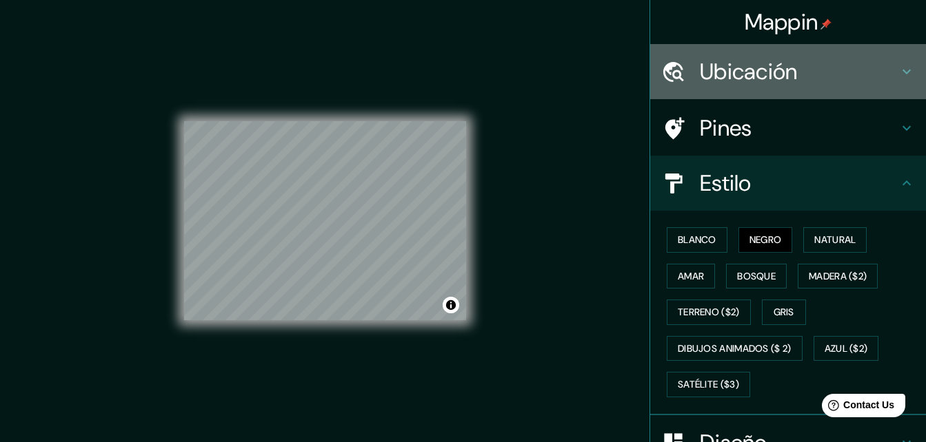
click at [718, 68] on h4 "Ubicación" at bounding box center [799, 72] width 198 height 28
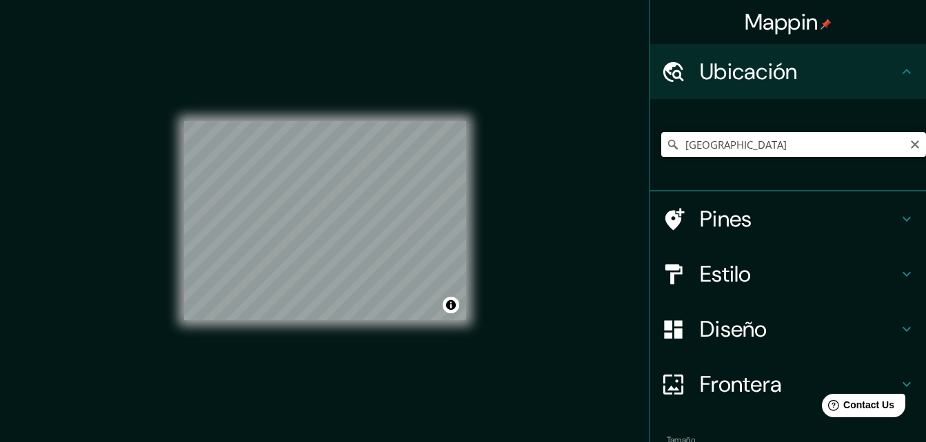
click at [728, 146] on input "[GEOGRAPHIC_DATA]" at bounding box center [793, 144] width 265 height 25
click at [854, 135] on input "[GEOGRAPHIC_DATA]" at bounding box center [793, 144] width 265 height 25
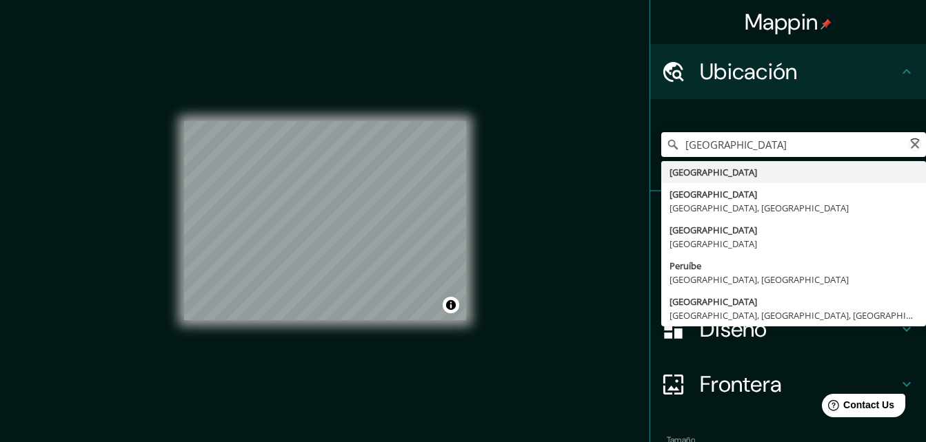
type input "[GEOGRAPHIC_DATA]"
